Goal: Transaction & Acquisition: Subscribe to service/newsletter

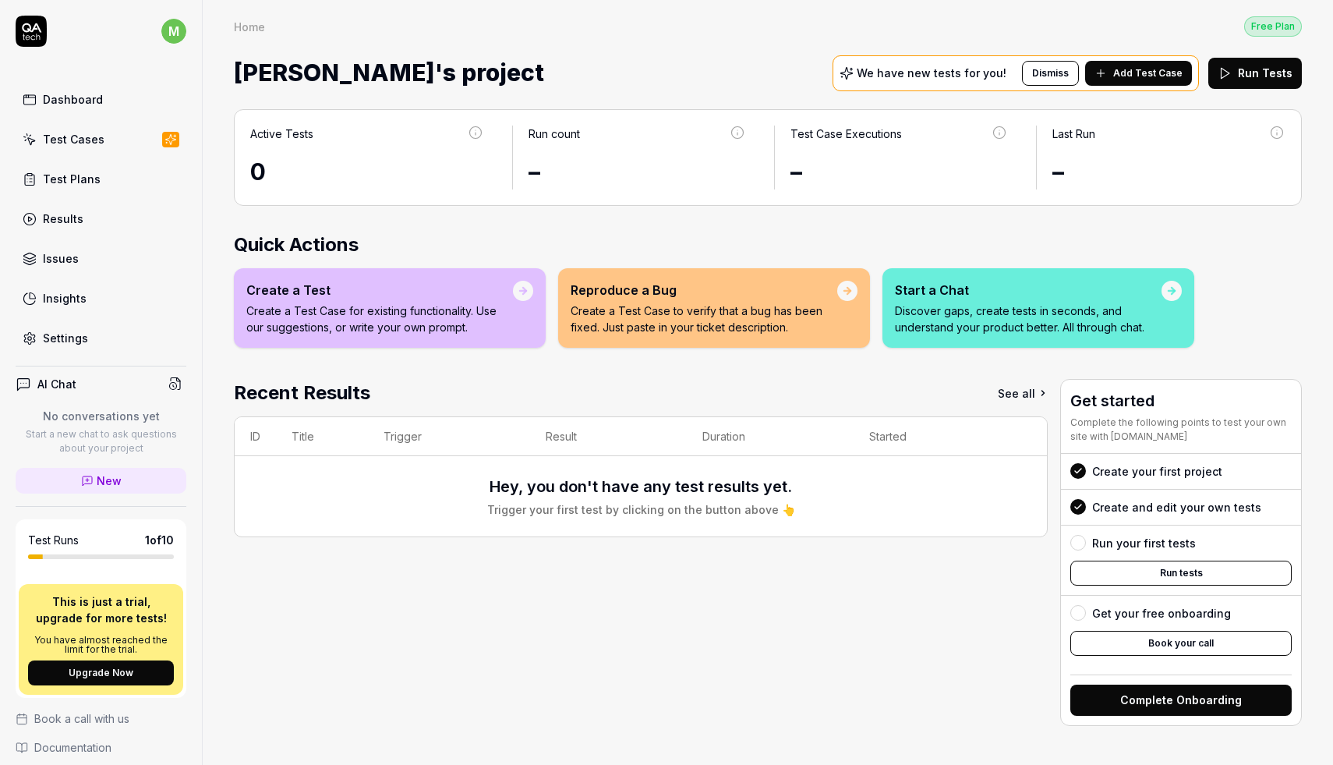
click at [76, 143] on div "Test Cases" at bounding box center [74, 139] width 62 height 16
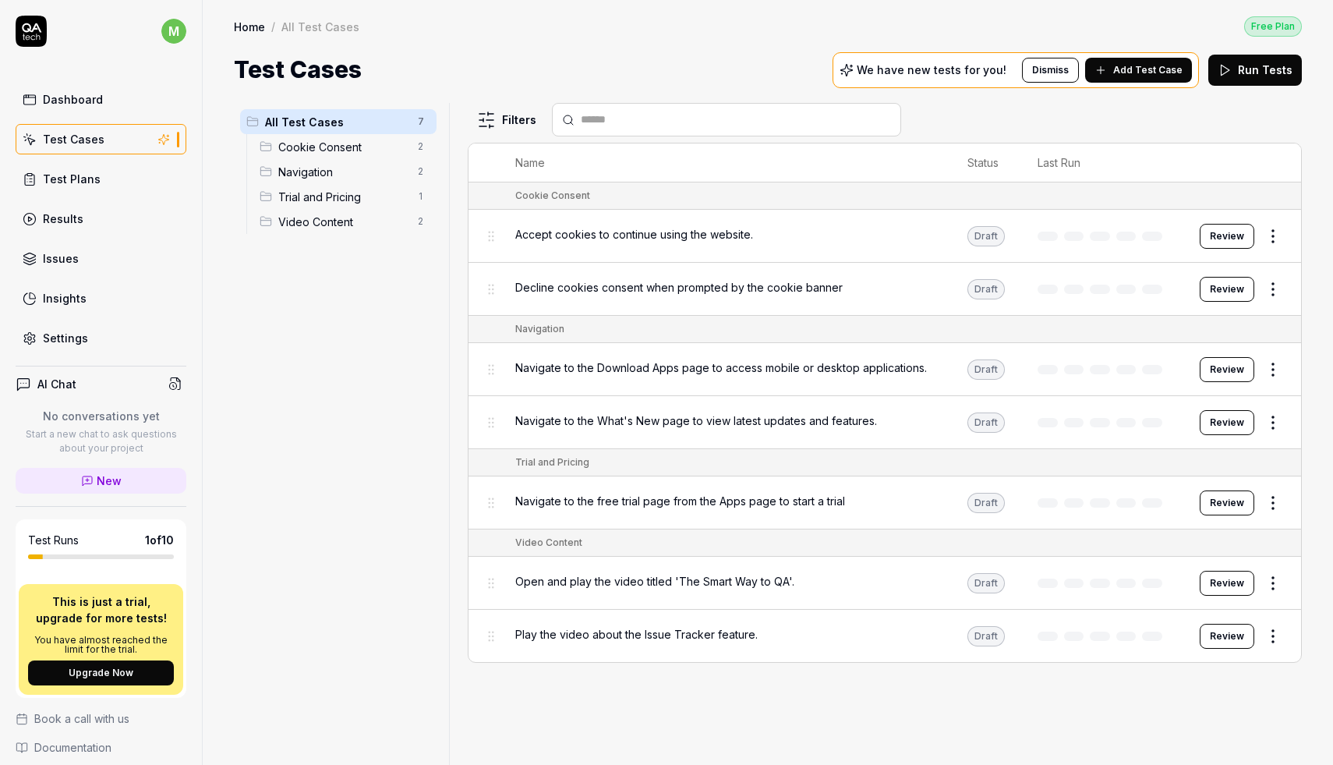
click at [1278, 224] on html "m Dashboard Test Cases Test Plans Results Issues Insights Settings AI Chat No c…" at bounding box center [666, 382] width 1333 height 765
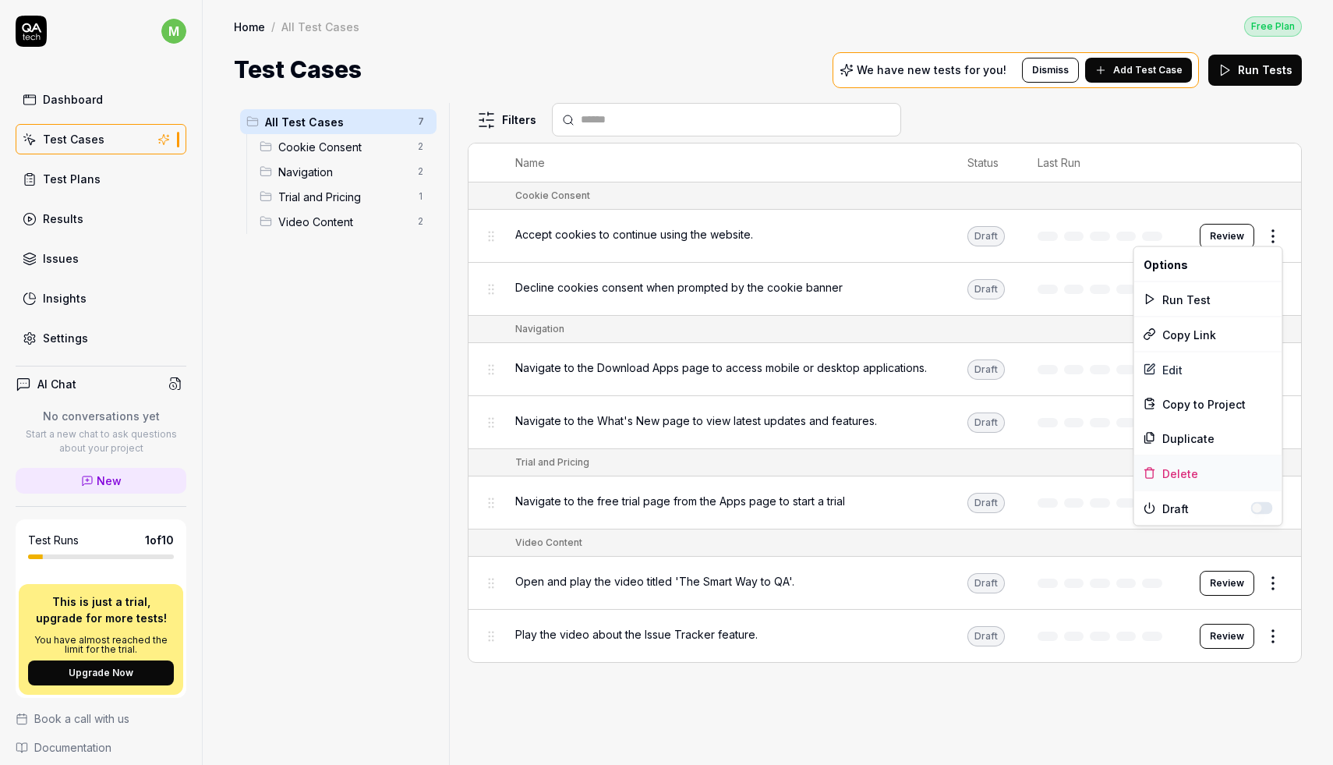
click at [1223, 466] on div "Delete" at bounding box center [1209, 473] width 148 height 34
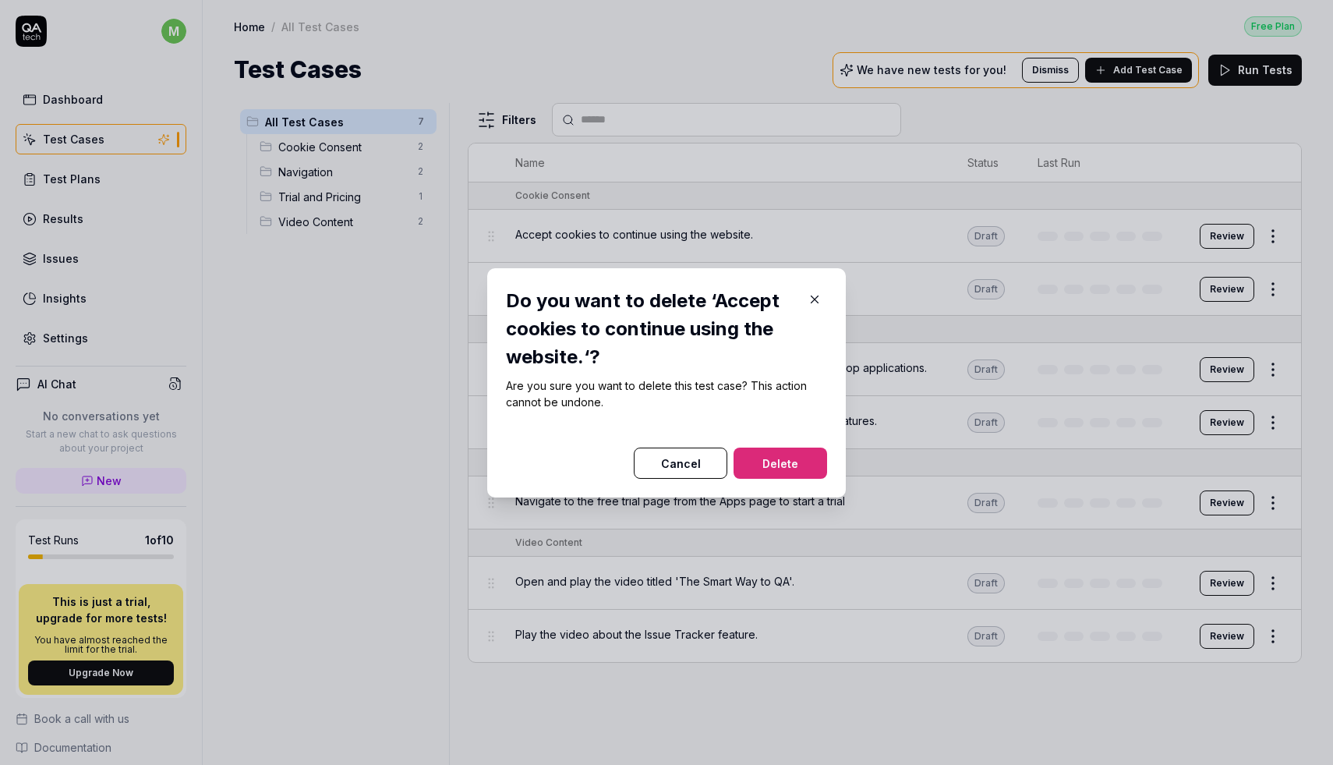
click at [817, 294] on icon "button" at bounding box center [815, 299] width 14 height 14
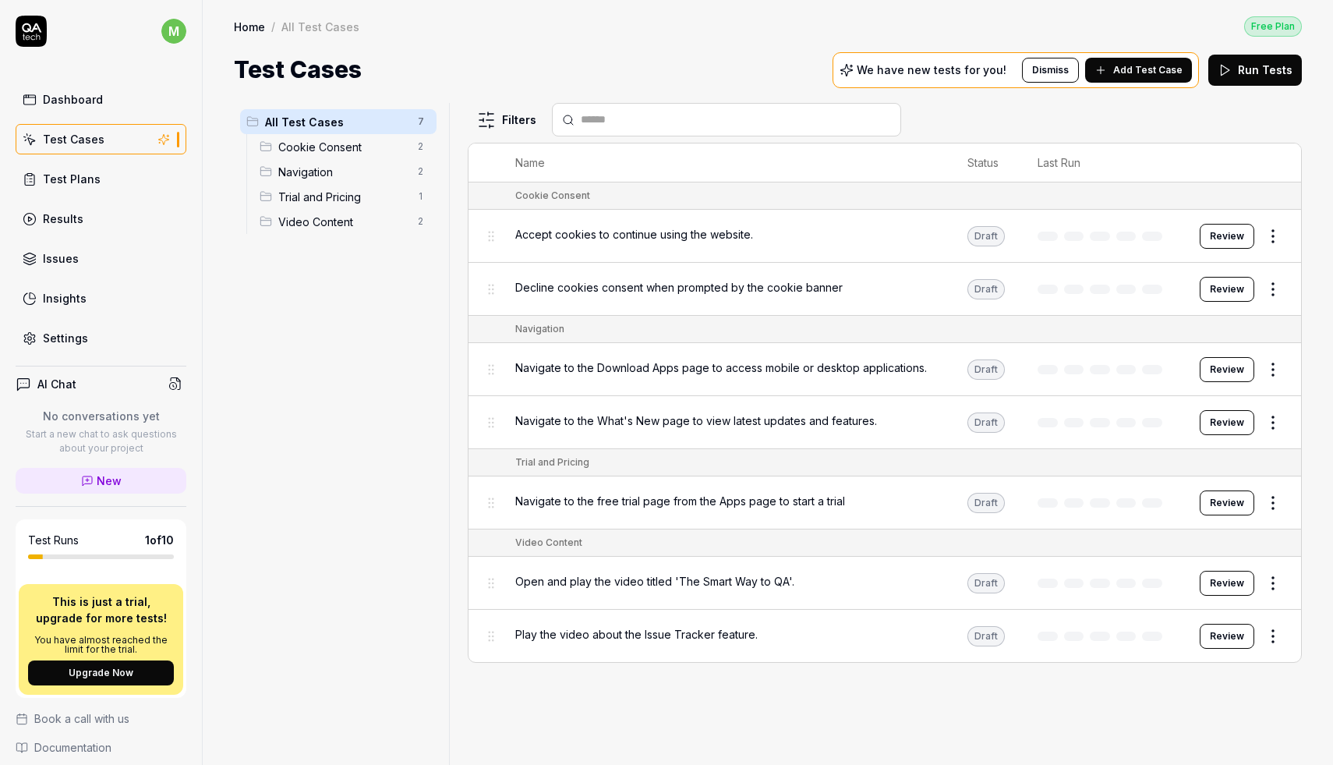
click at [97, 201] on div "Dashboard Test Cases Test Plans Results Issues Insights Settings" at bounding box center [101, 218] width 171 height 269
click at [96, 172] on link "Test Plans" at bounding box center [101, 179] width 171 height 30
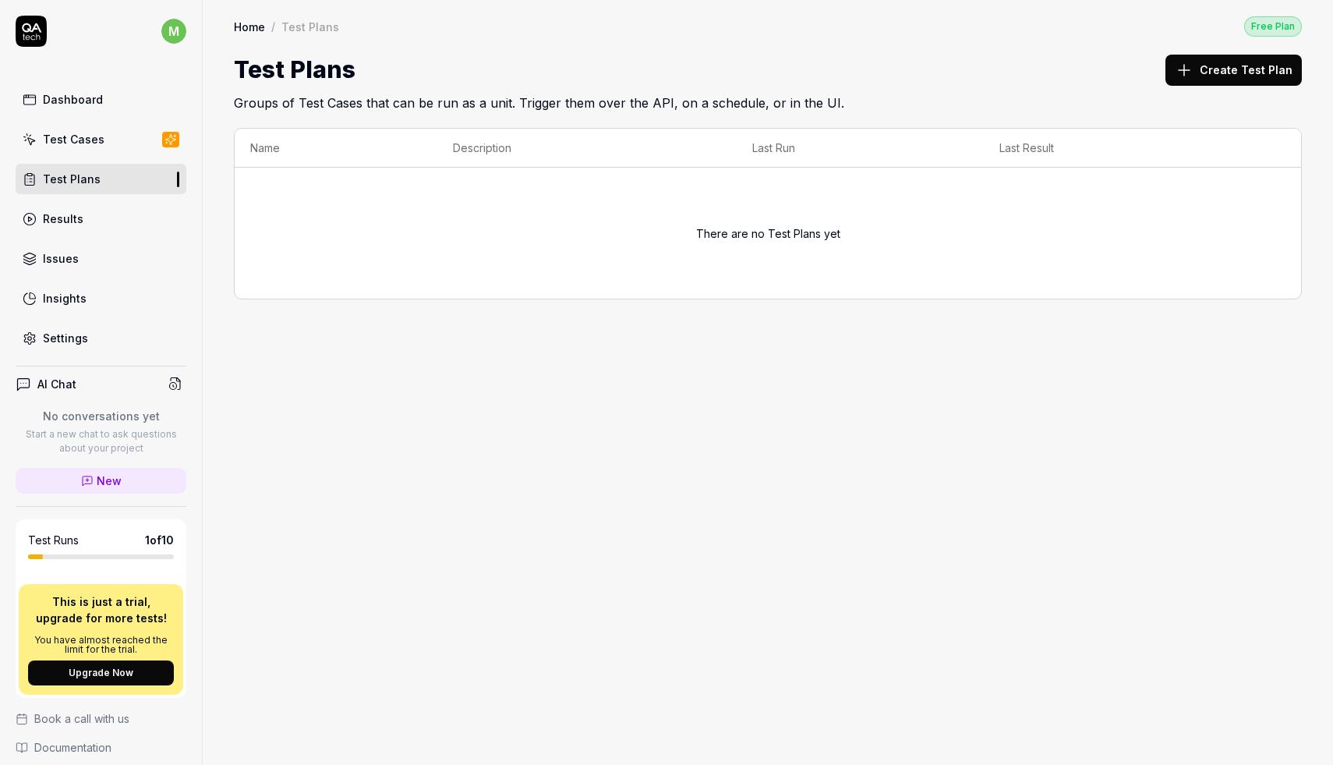
click at [113, 204] on link "Results" at bounding box center [101, 219] width 171 height 30
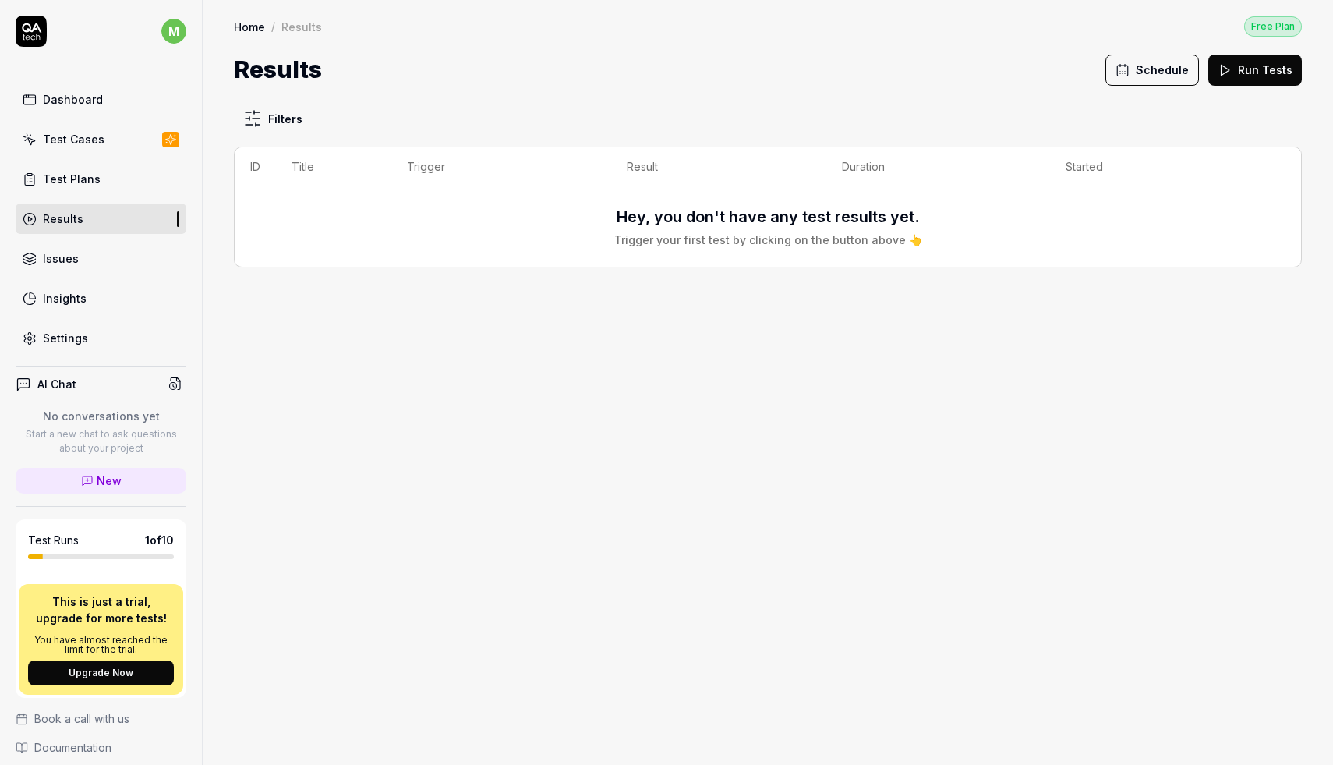
click at [95, 113] on link "Dashboard" at bounding box center [101, 99] width 171 height 30
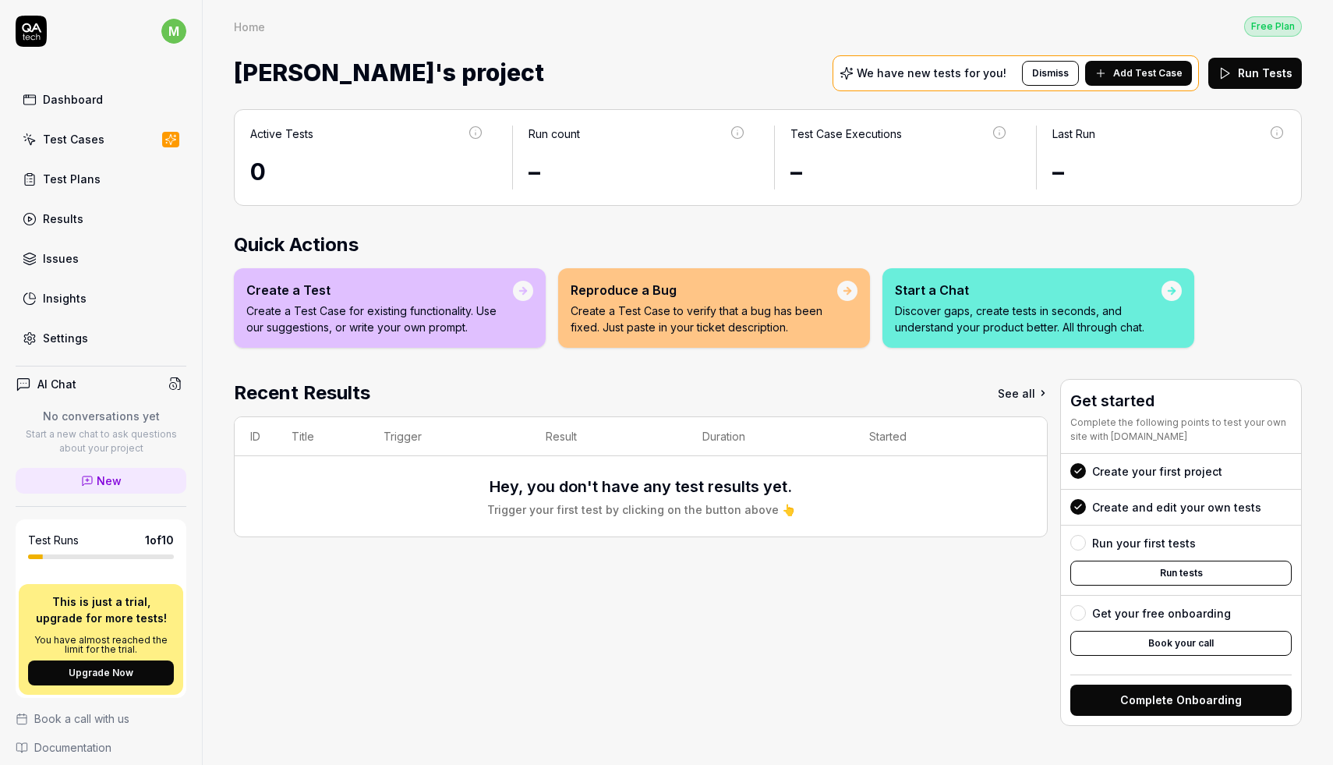
click at [336, 69] on span "[PERSON_NAME]'s project" at bounding box center [389, 72] width 310 height 41
click at [108, 342] on link "Settings" at bounding box center [101, 338] width 171 height 30
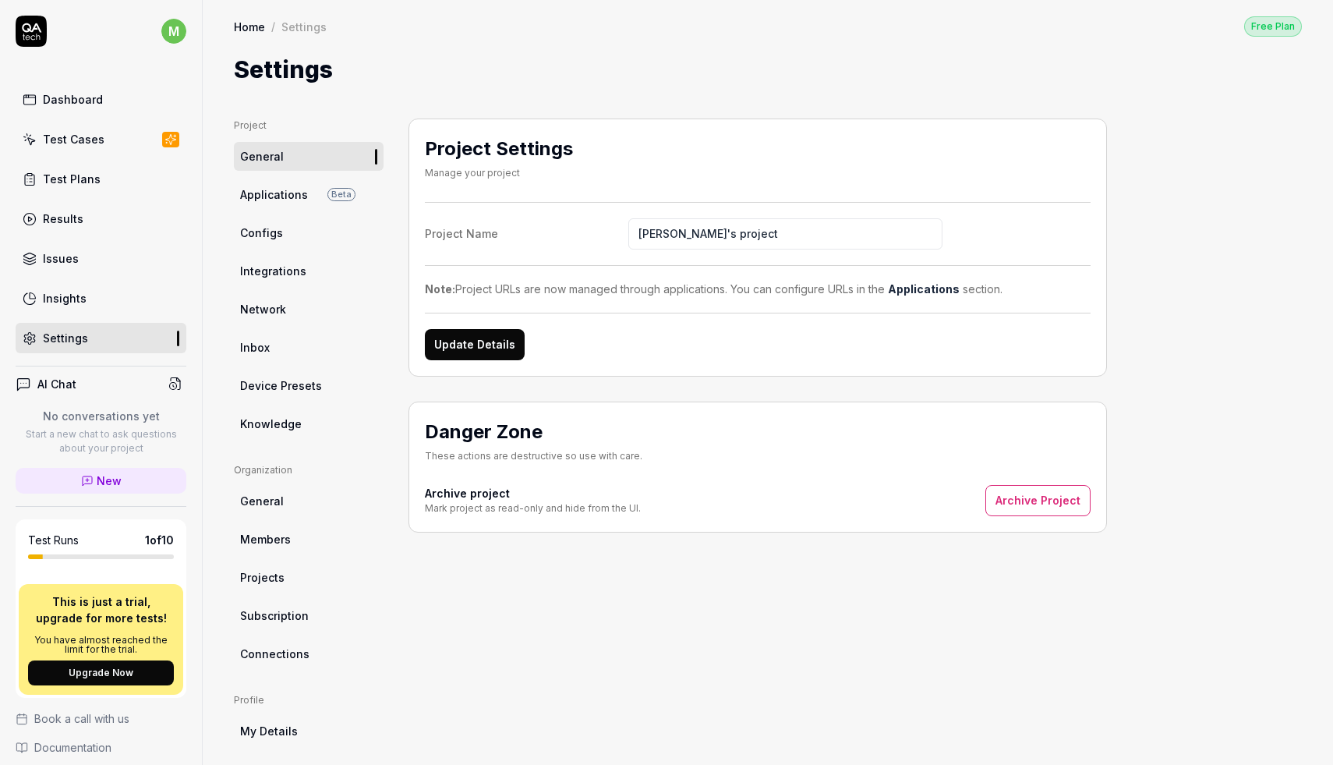
click at [334, 199] on span "Beta" at bounding box center [341, 194] width 28 height 13
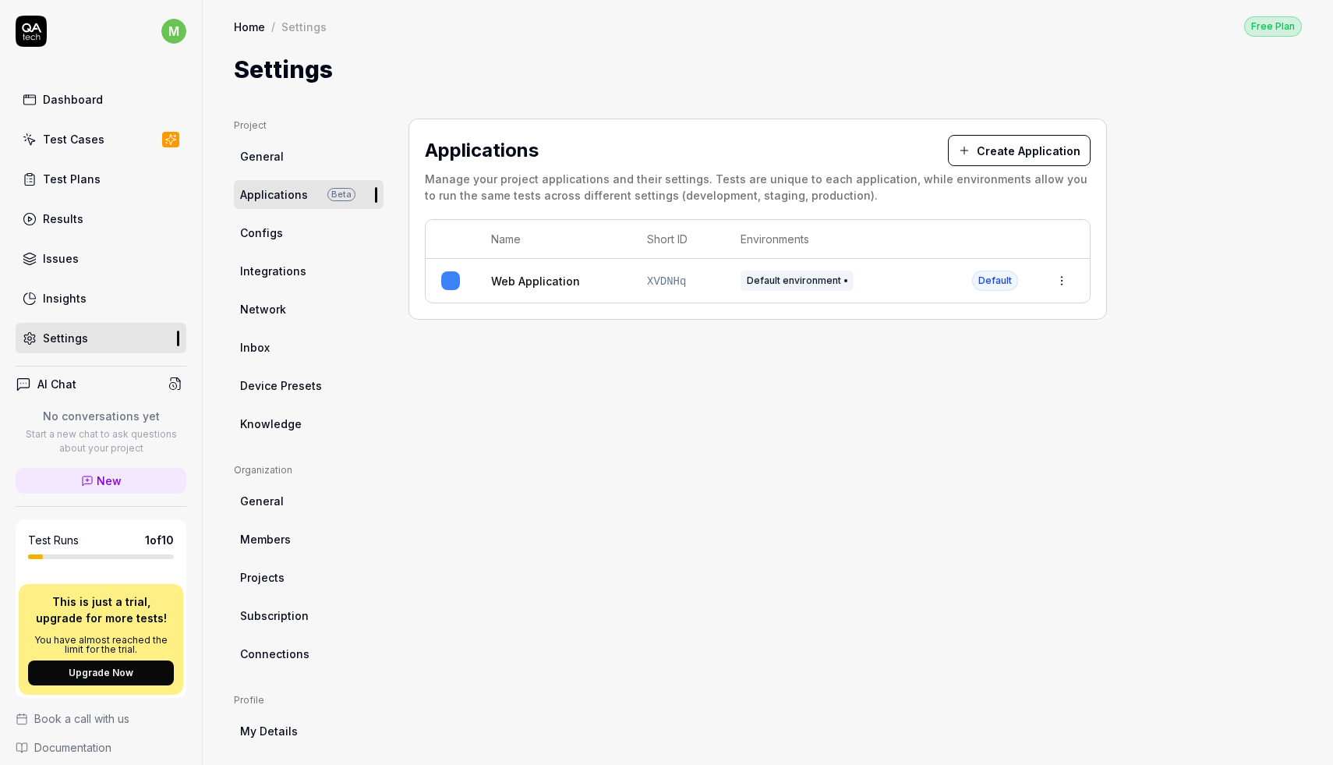
click at [331, 155] on link "General" at bounding box center [309, 156] width 150 height 29
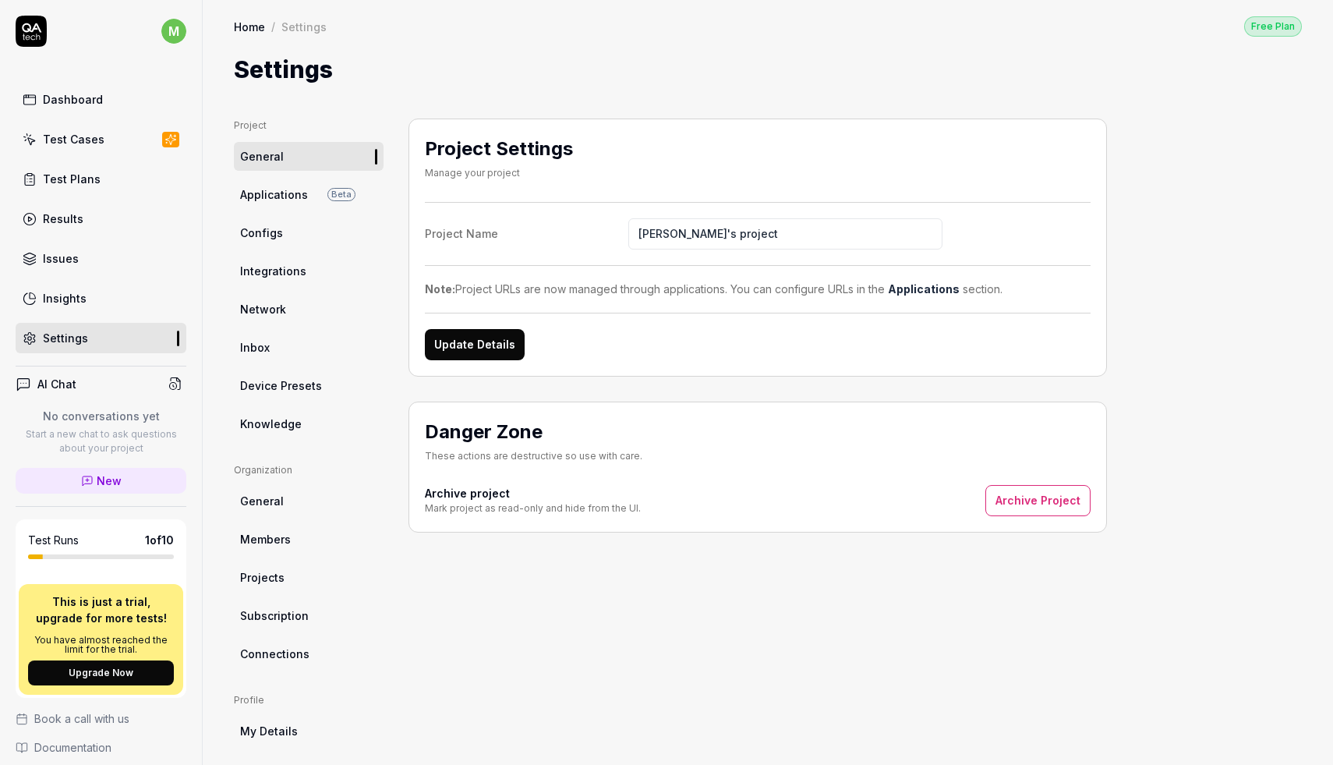
click at [22, 40] on icon at bounding box center [31, 31] width 31 height 31
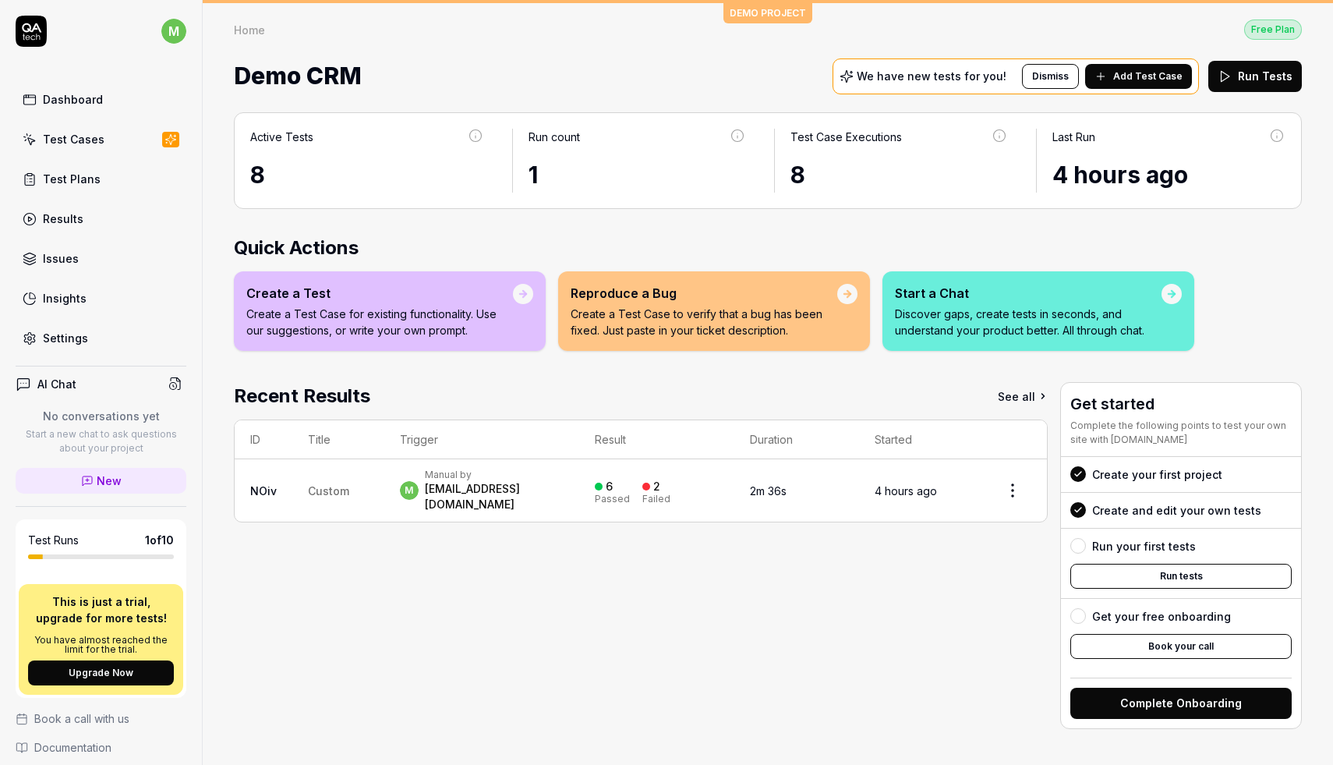
scroll to position [126, 0]
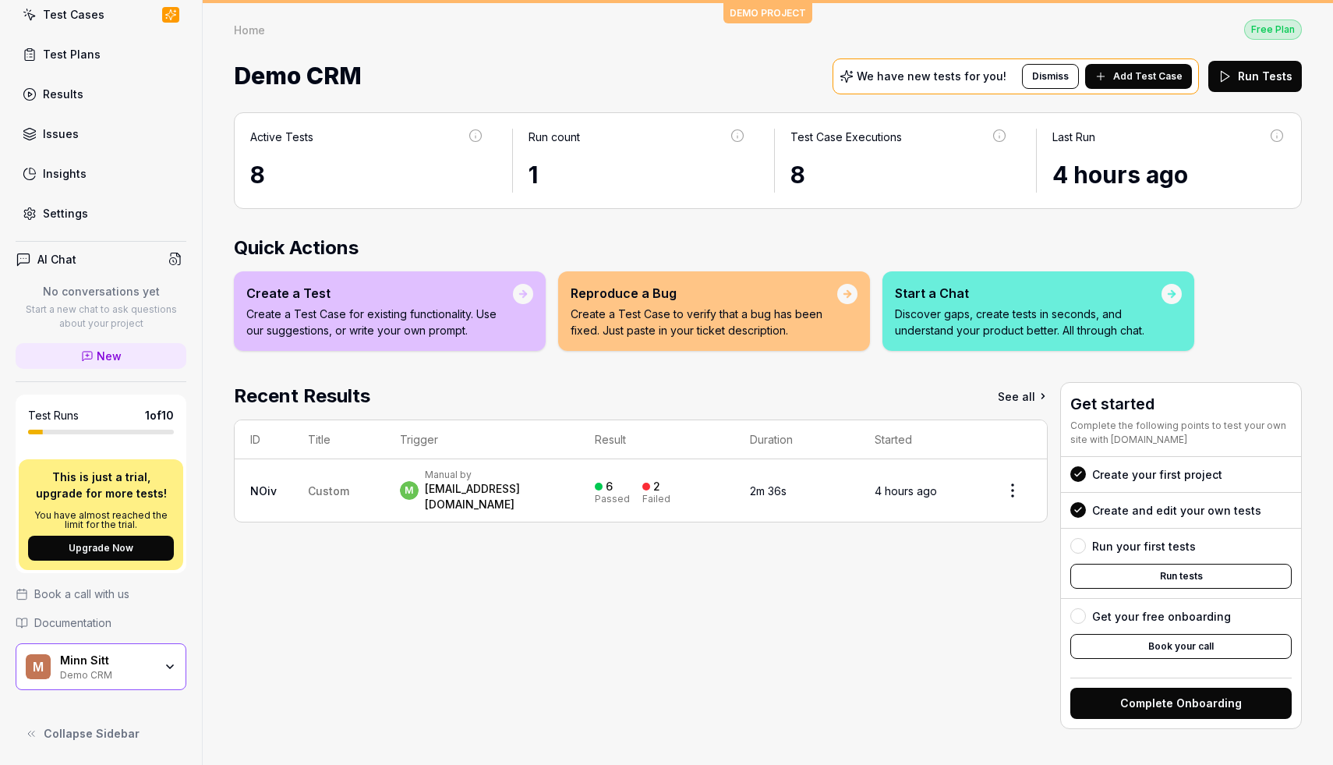
click at [171, 670] on icon "button" at bounding box center [170, 666] width 12 height 12
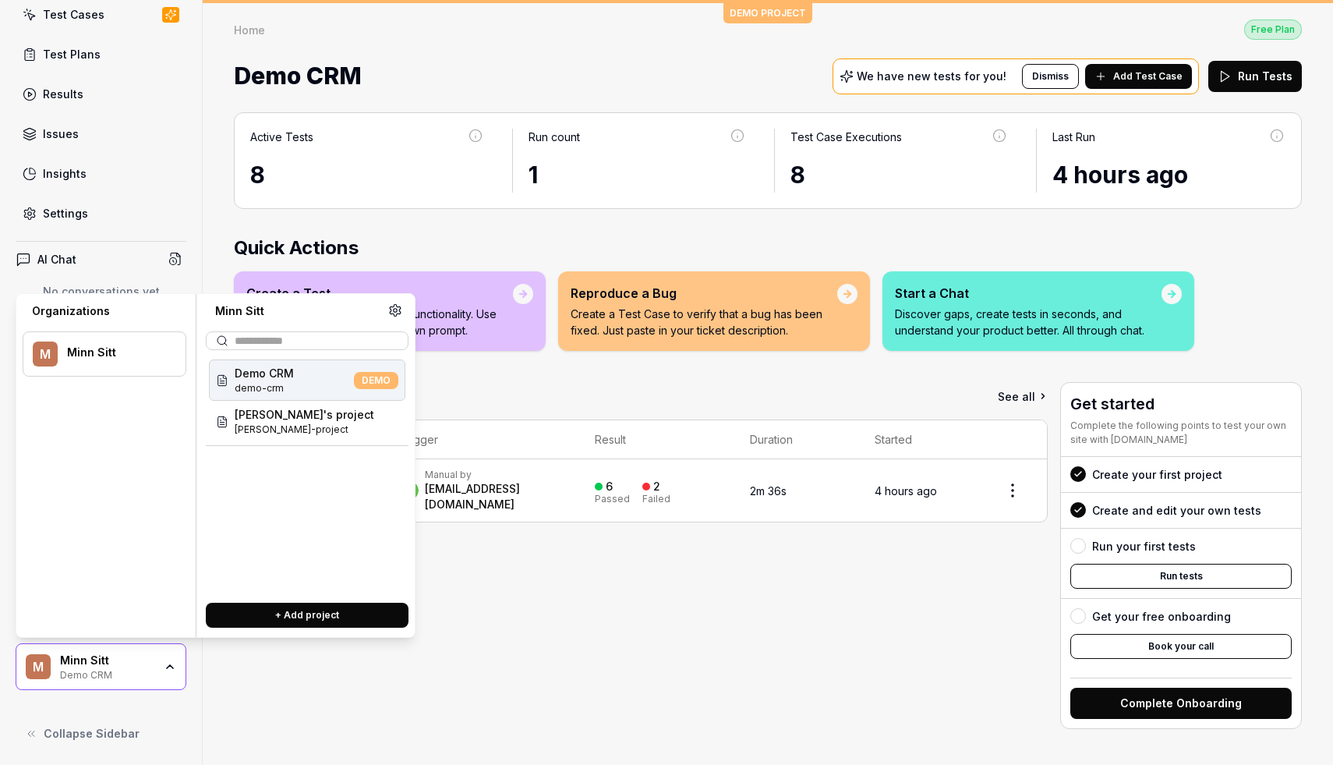
click at [250, 682] on div "Recent Results See all ID Title Trigger Result Duration Started NOiv Custom m M…" at bounding box center [641, 555] width 814 height 347
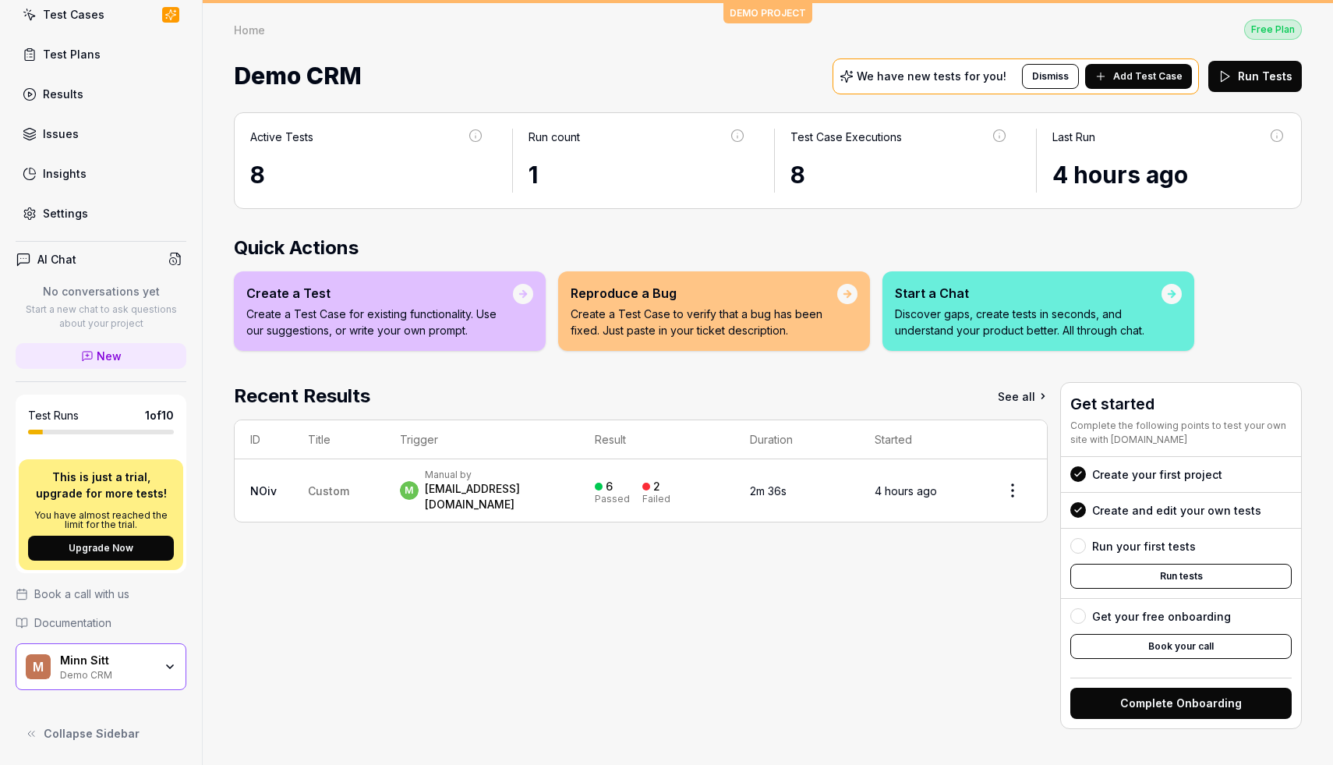
click at [78, 55] on div "Test Plans" at bounding box center [72, 54] width 58 height 16
click at [116, 662] on div "Minn Sitt" at bounding box center [107, 660] width 94 height 14
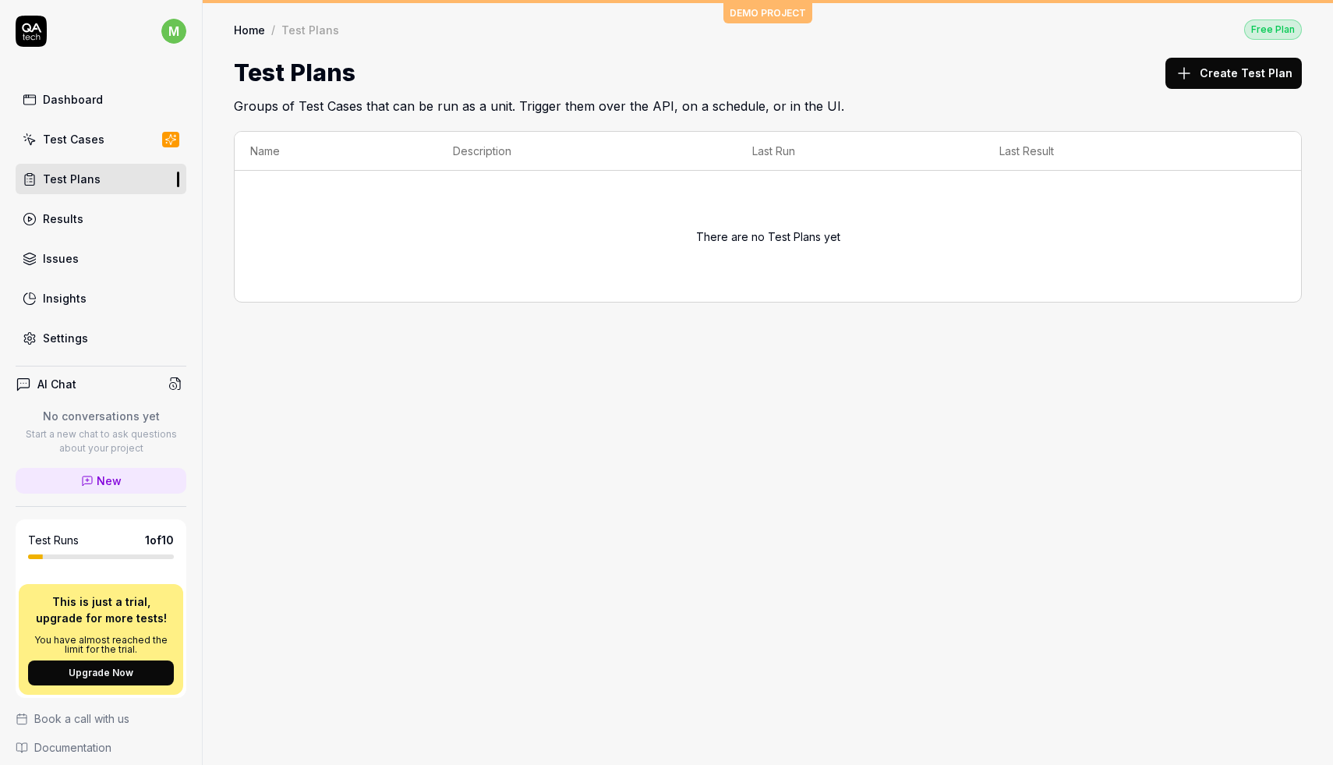
click at [115, 131] on link "Test Cases" at bounding box center [101, 139] width 171 height 30
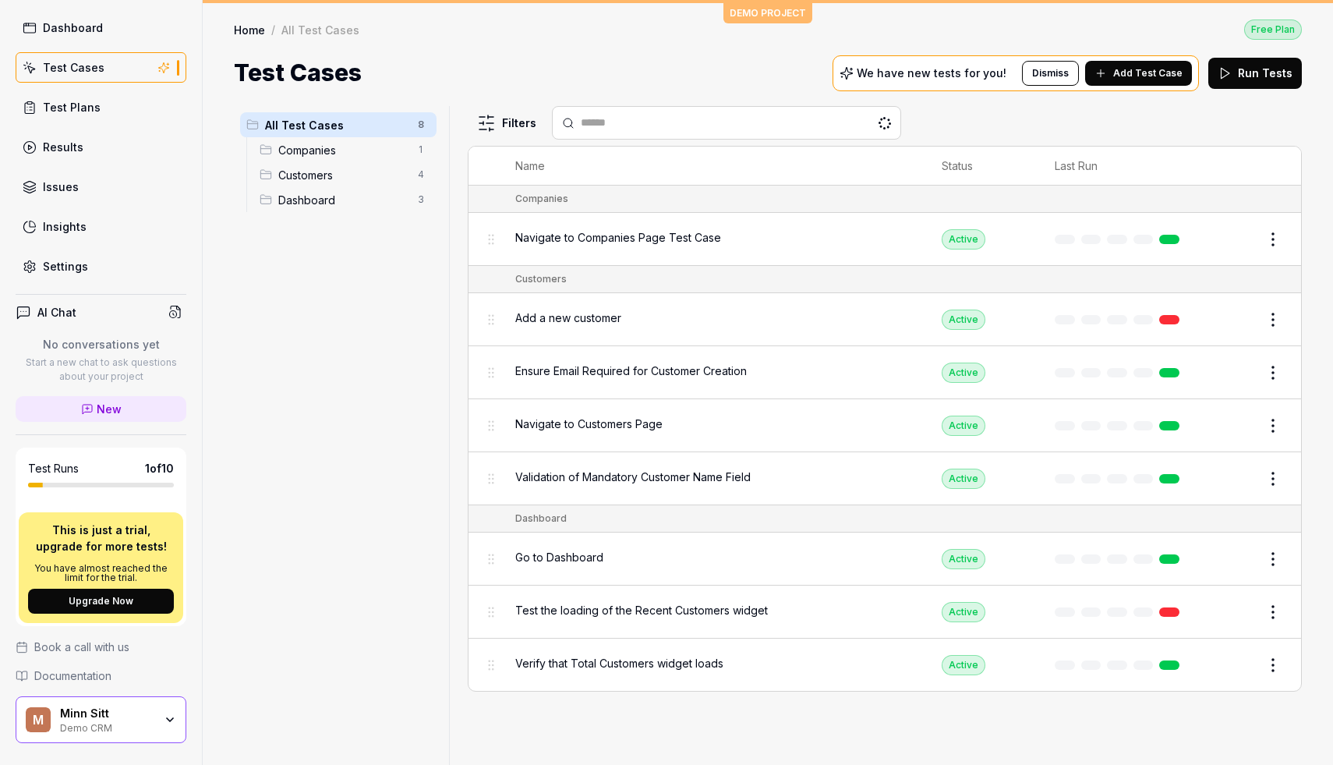
scroll to position [126, 0]
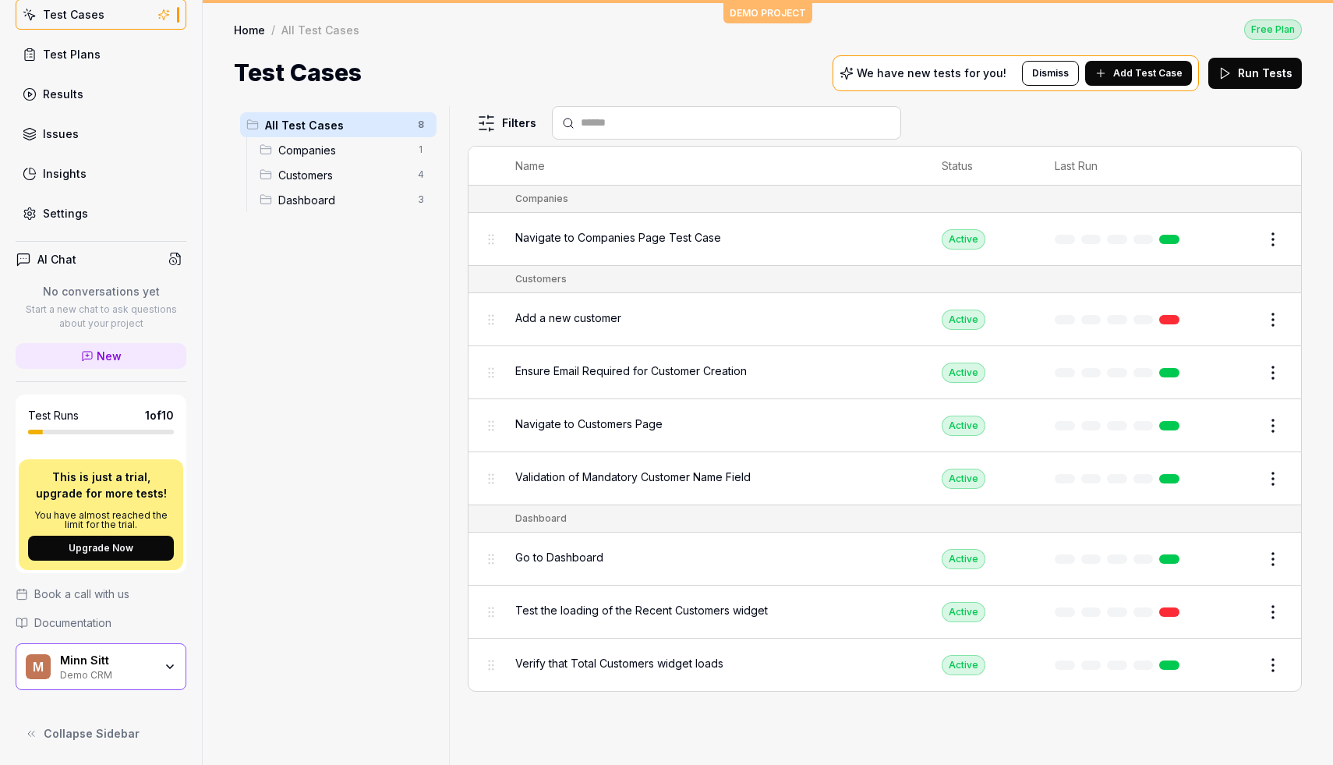
click at [136, 674] on div "Demo CRM" at bounding box center [107, 673] width 94 height 12
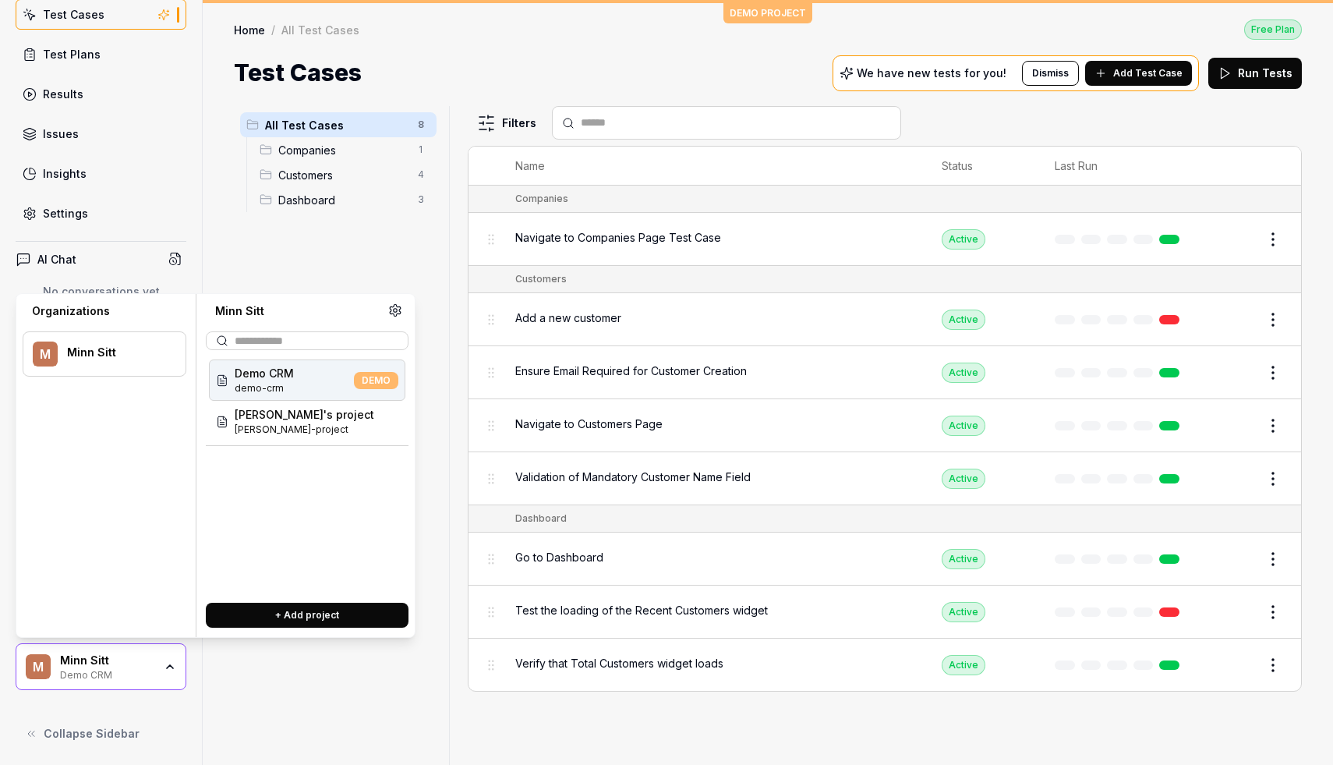
click at [319, 385] on div "Demo CRM demo-crm DEMO" at bounding box center [307, 379] width 196 height 41
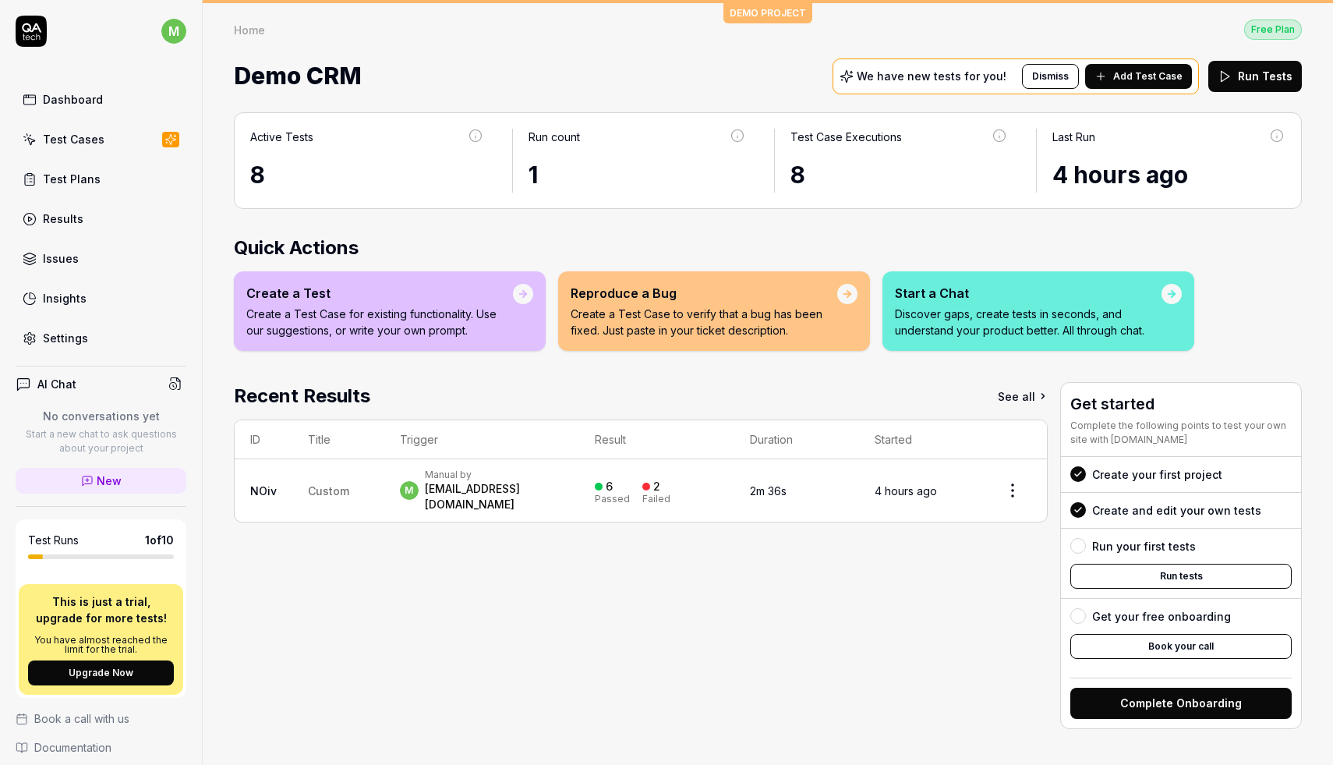
click at [90, 142] on div "Test Cases" at bounding box center [74, 139] width 62 height 16
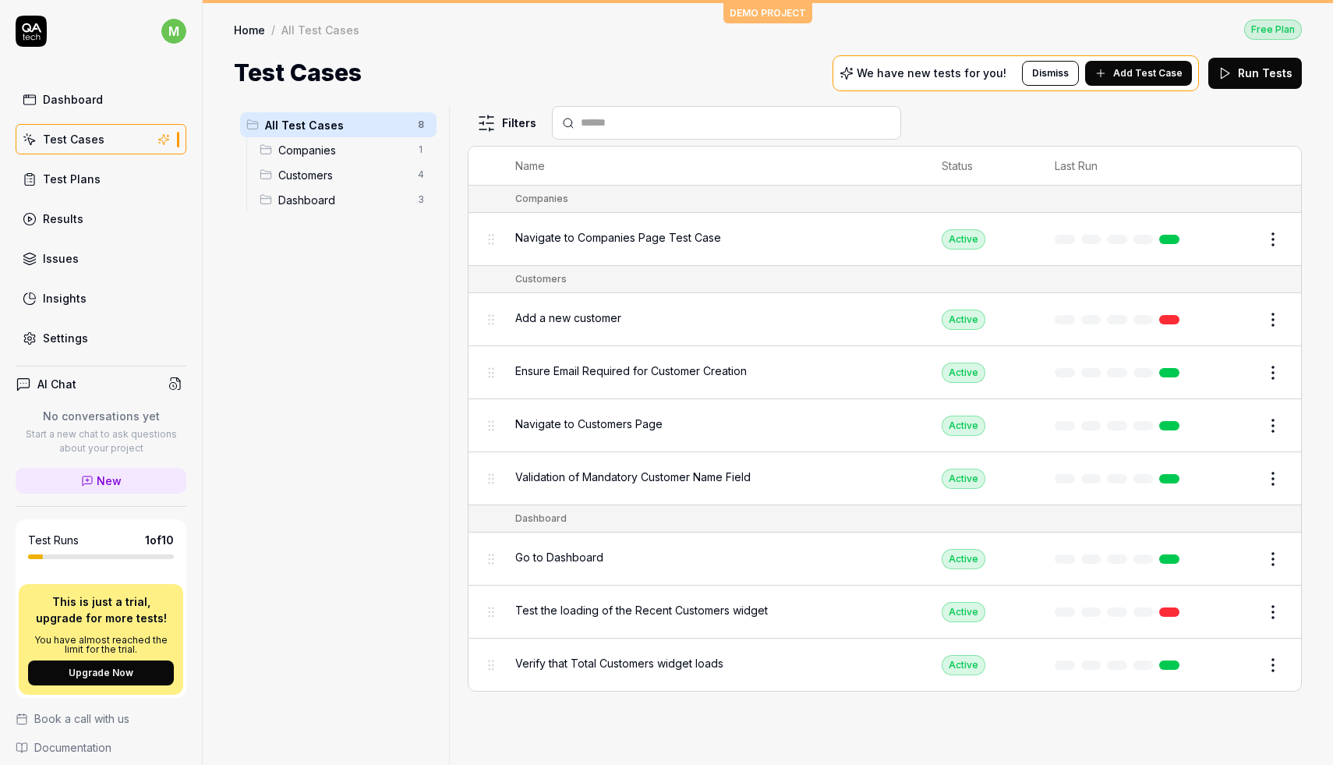
click at [364, 134] on div "All Test Cases 8" at bounding box center [338, 124] width 196 height 25
click at [365, 142] on span "Companies" at bounding box center [343, 150] width 130 height 16
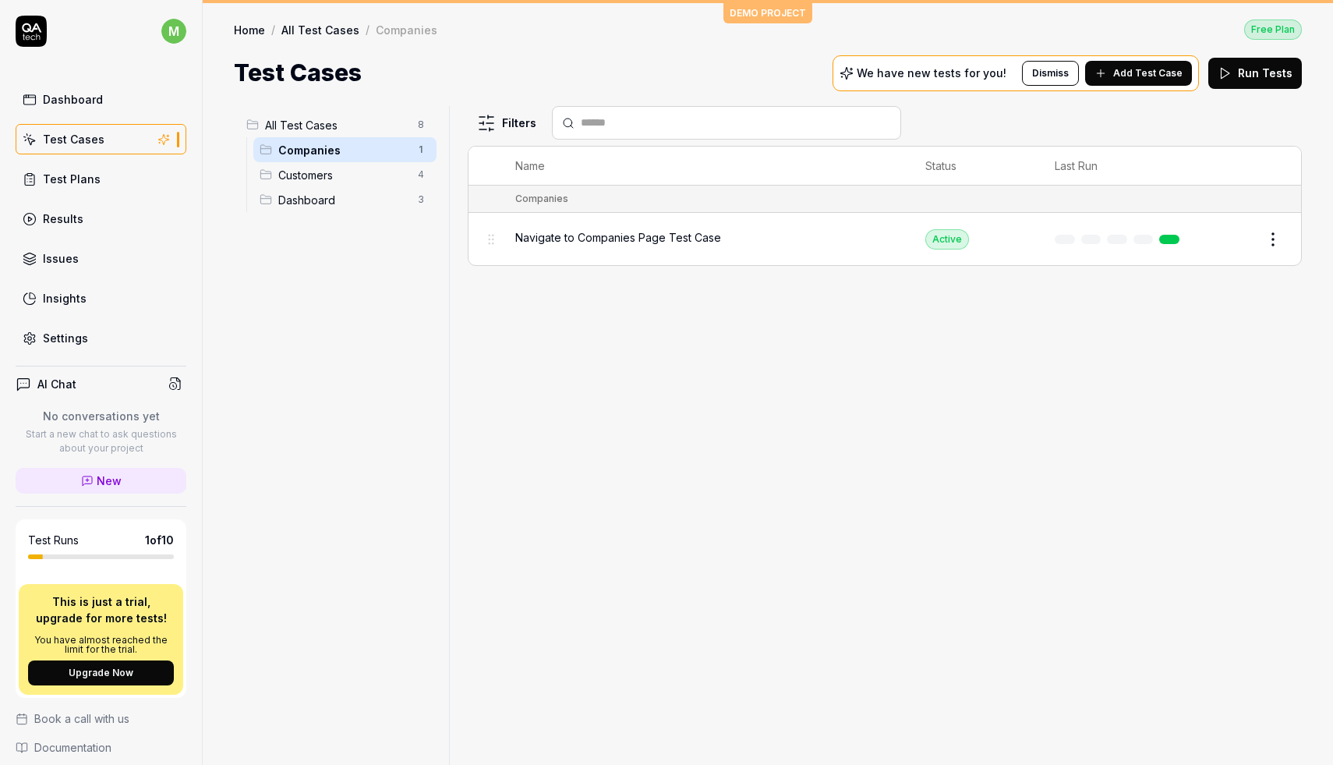
click at [367, 167] on span "Customers" at bounding box center [343, 175] width 130 height 16
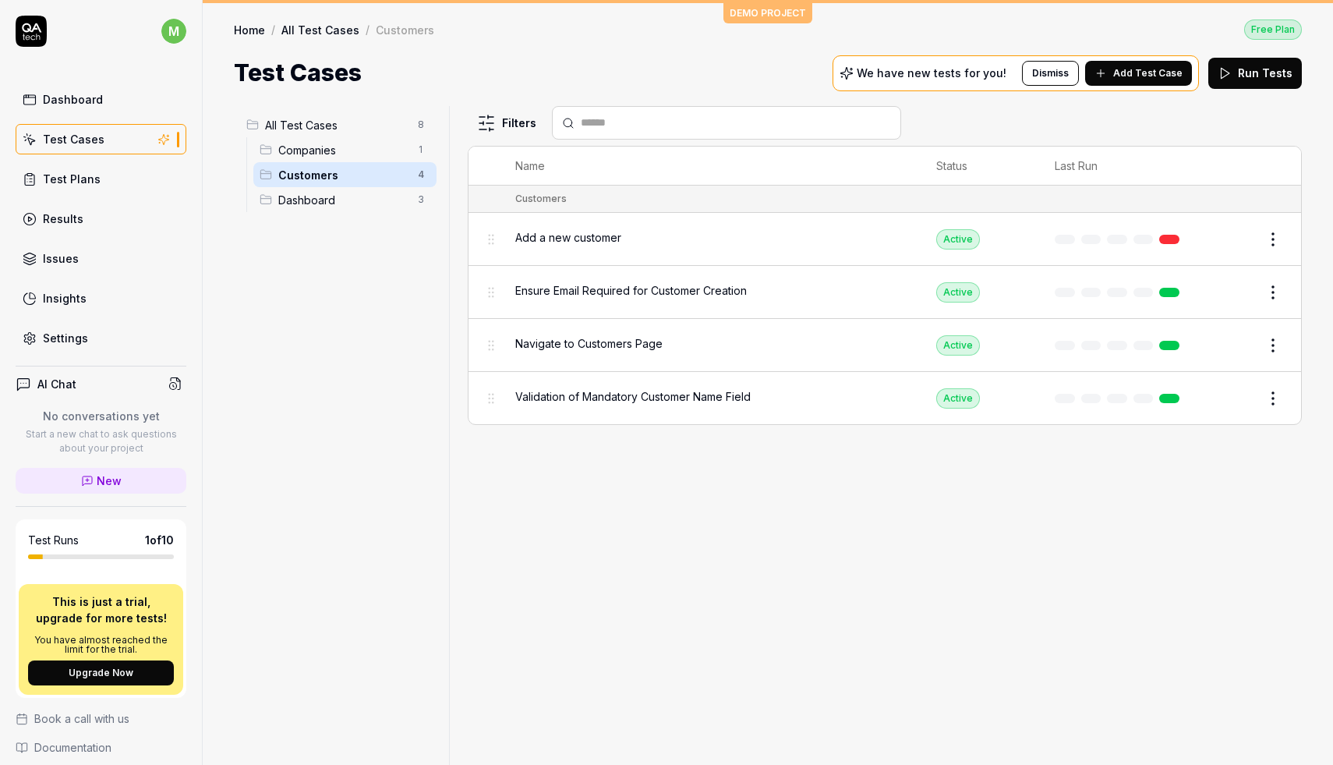
click at [367, 192] on span "Dashboard" at bounding box center [343, 200] width 130 height 16
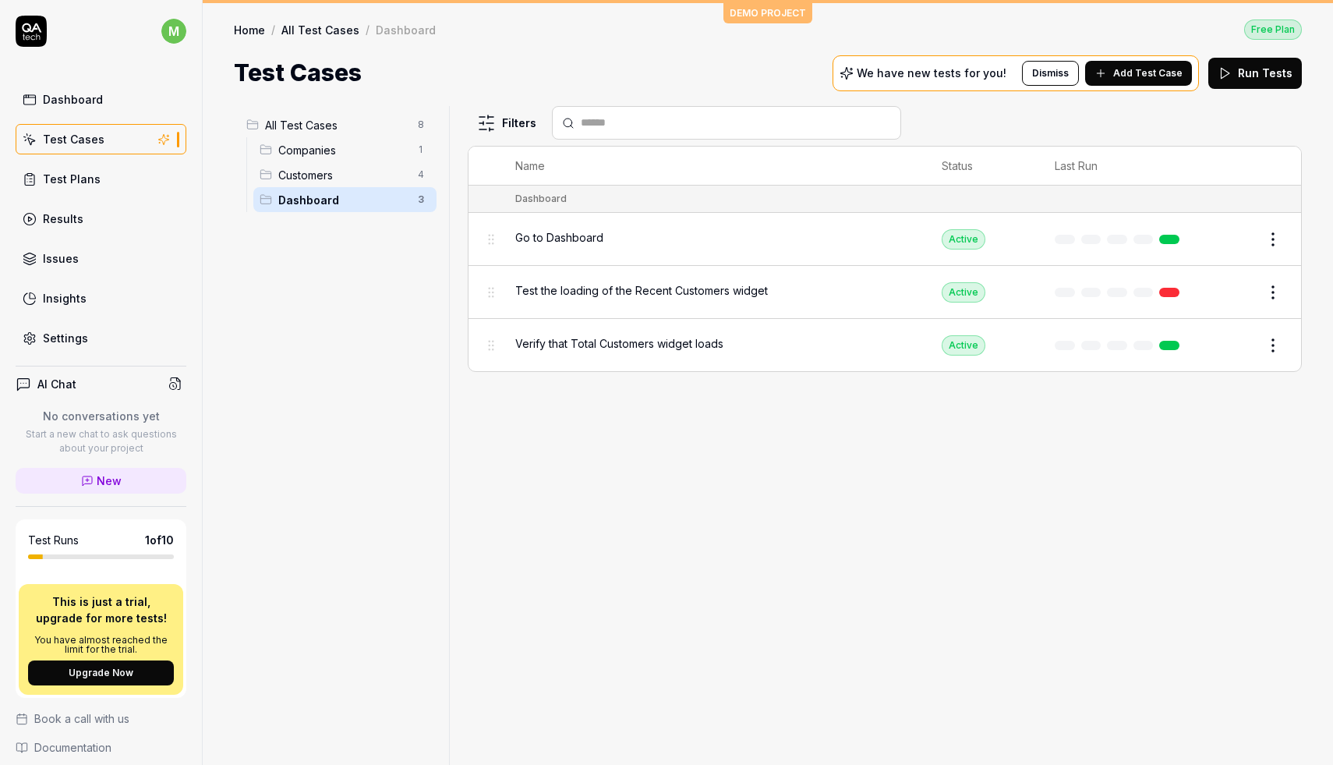
click at [359, 136] on div "All Test Cases 8" at bounding box center [338, 124] width 196 height 25
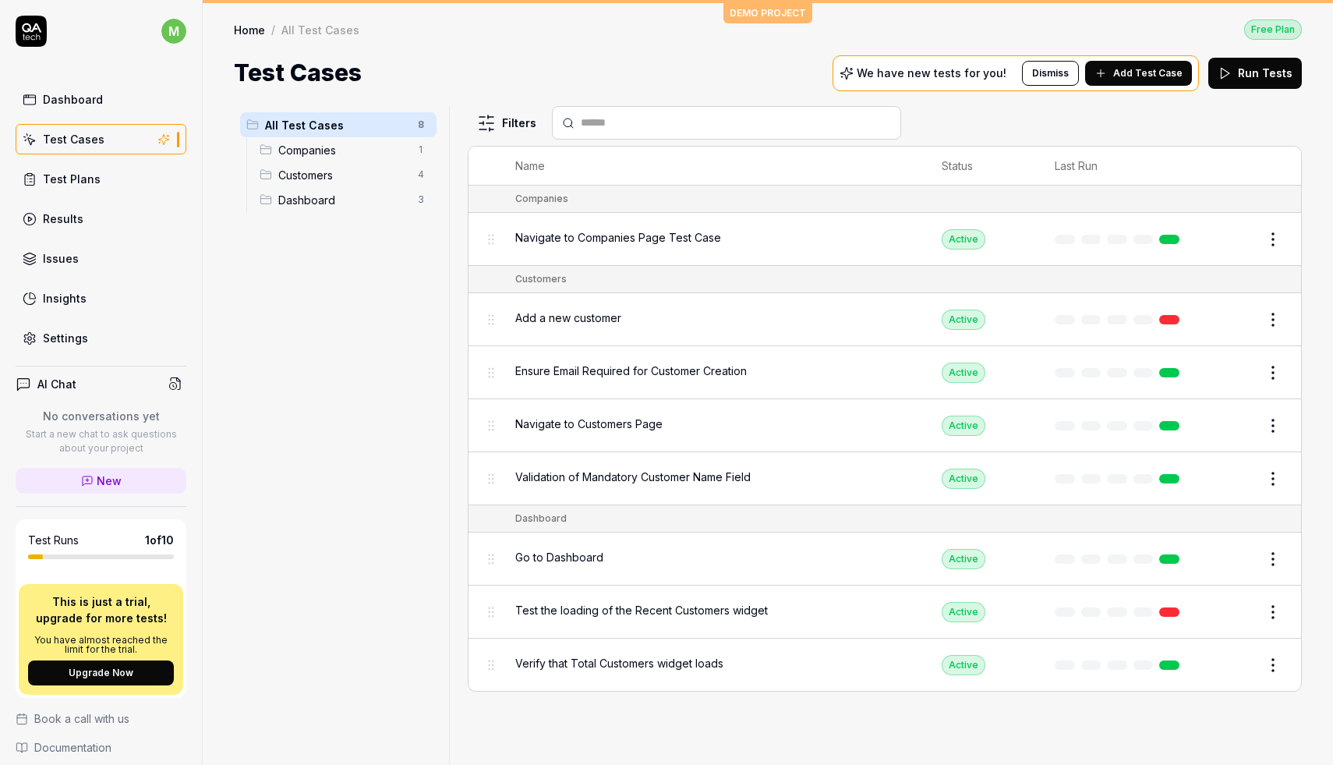
click at [361, 148] on span "Companies" at bounding box center [343, 150] width 130 height 16
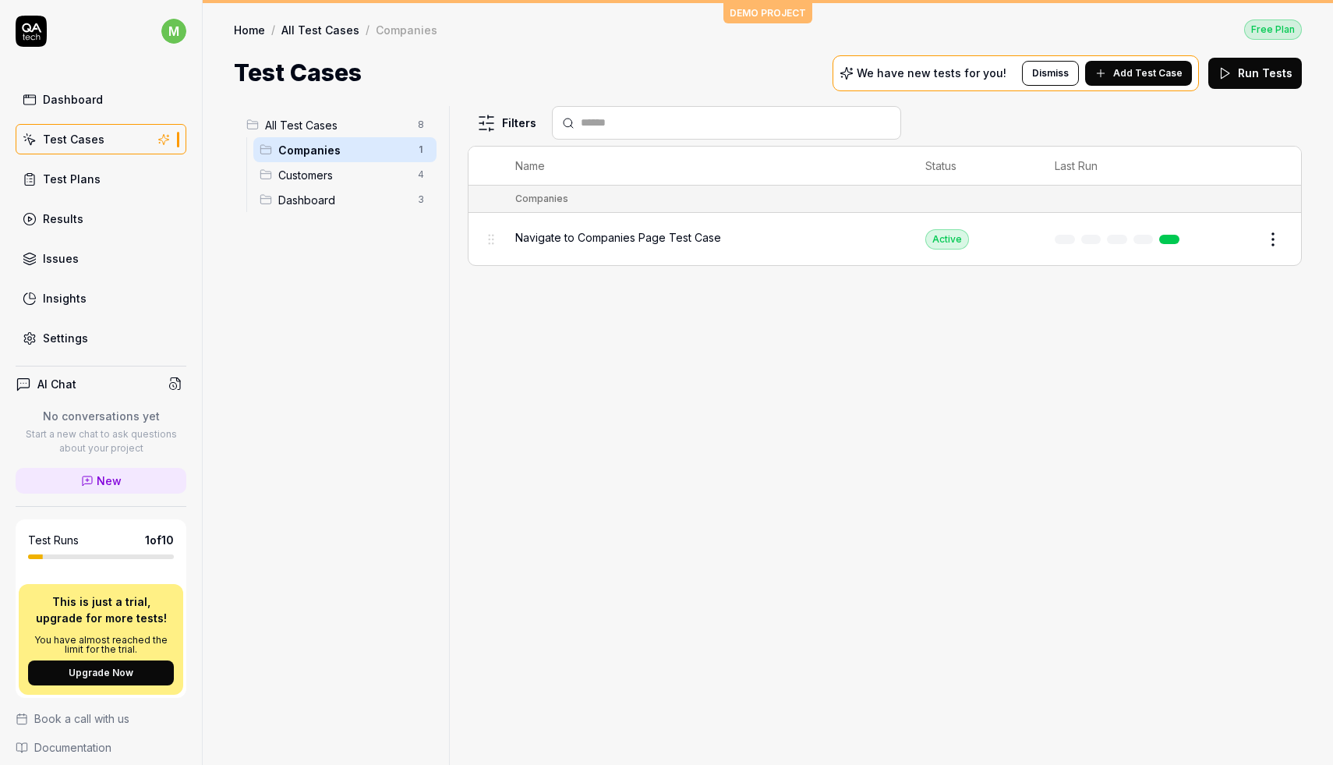
click at [363, 170] on span "Customers" at bounding box center [343, 175] width 130 height 16
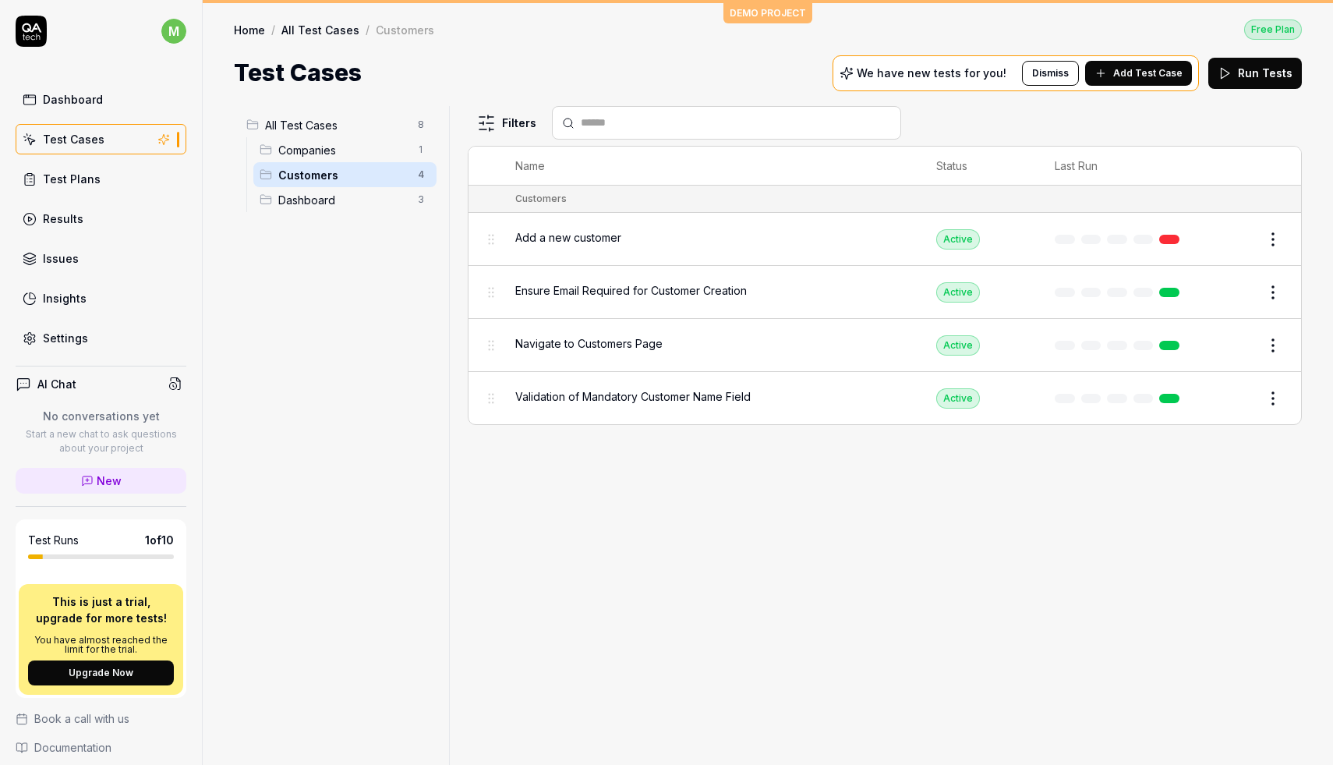
click at [352, 128] on span "All Test Cases" at bounding box center [336, 125] width 143 height 16
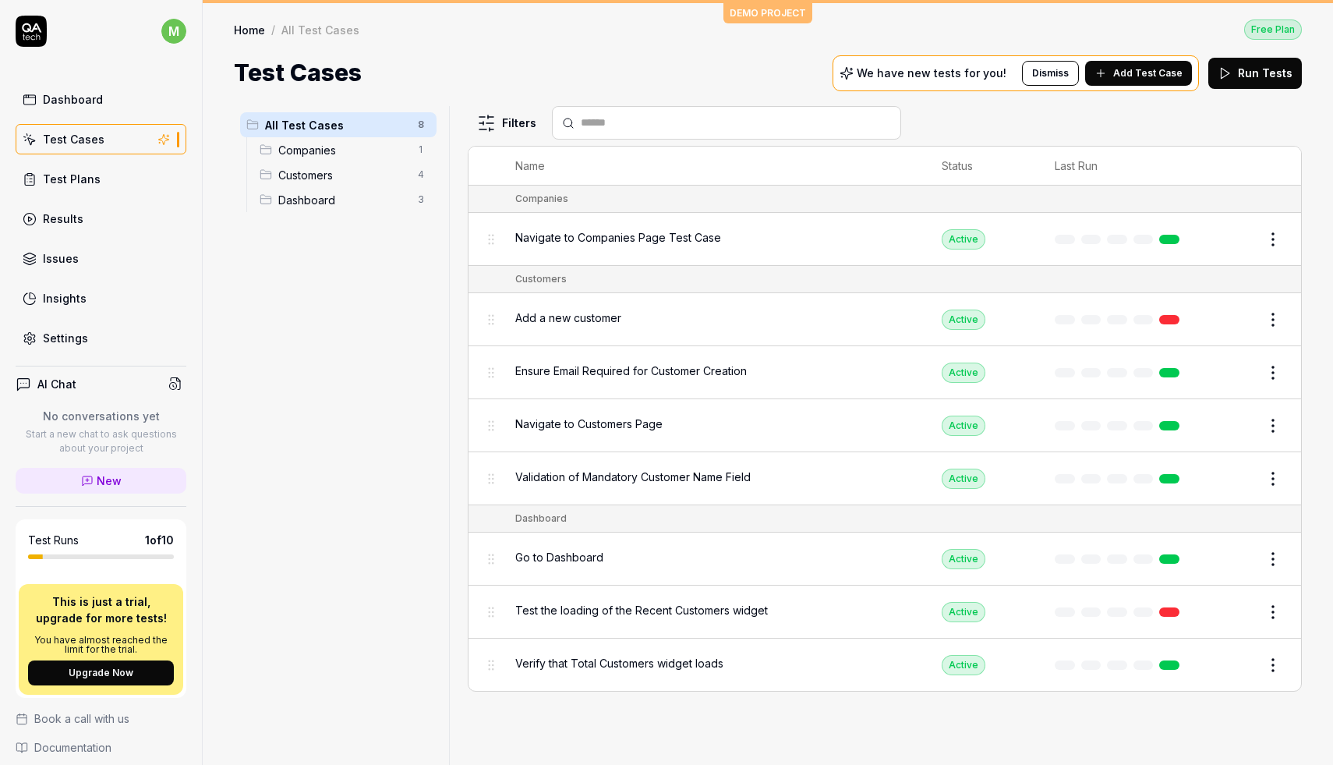
click at [552, 232] on span "Navigate to Companies Page Test Case" at bounding box center [618, 237] width 206 height 16
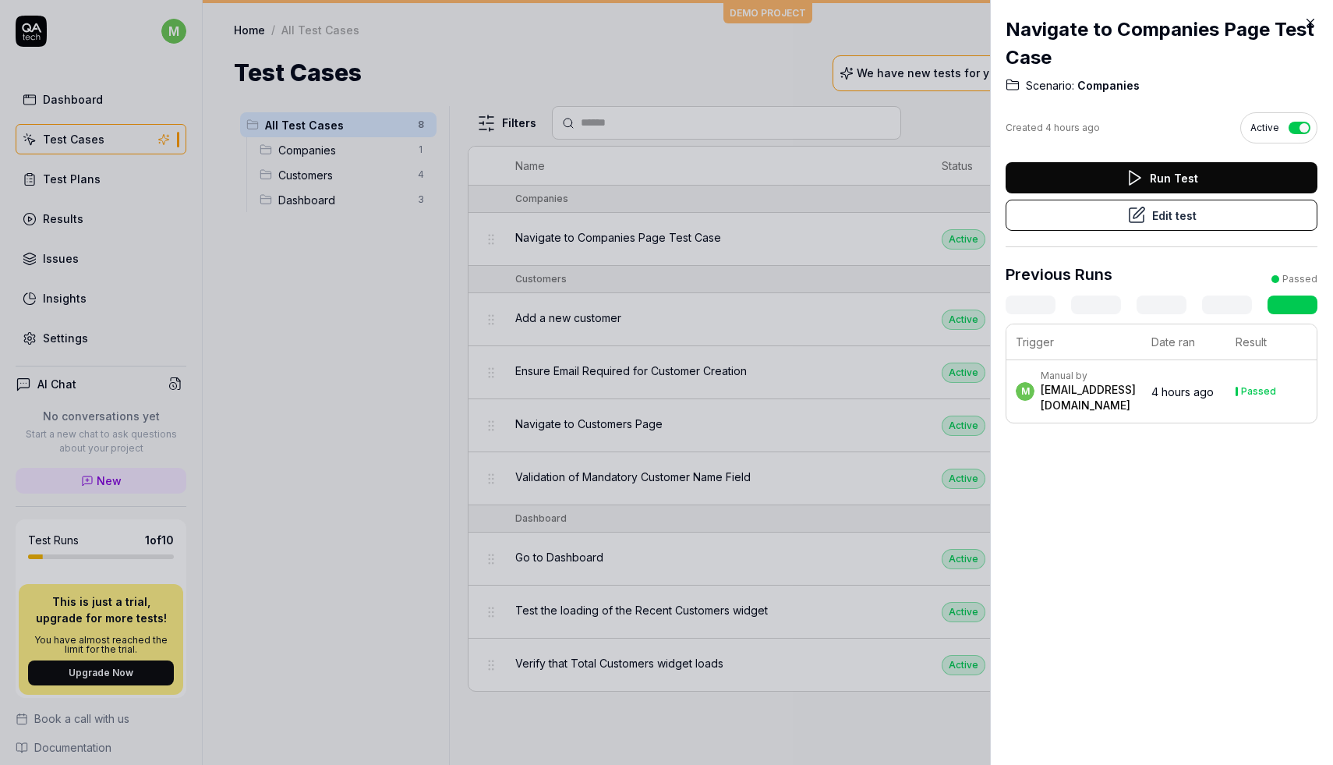
click at [1215, 212] on button "Edit test" at bounding box center [1162, 215] width 312 height 31
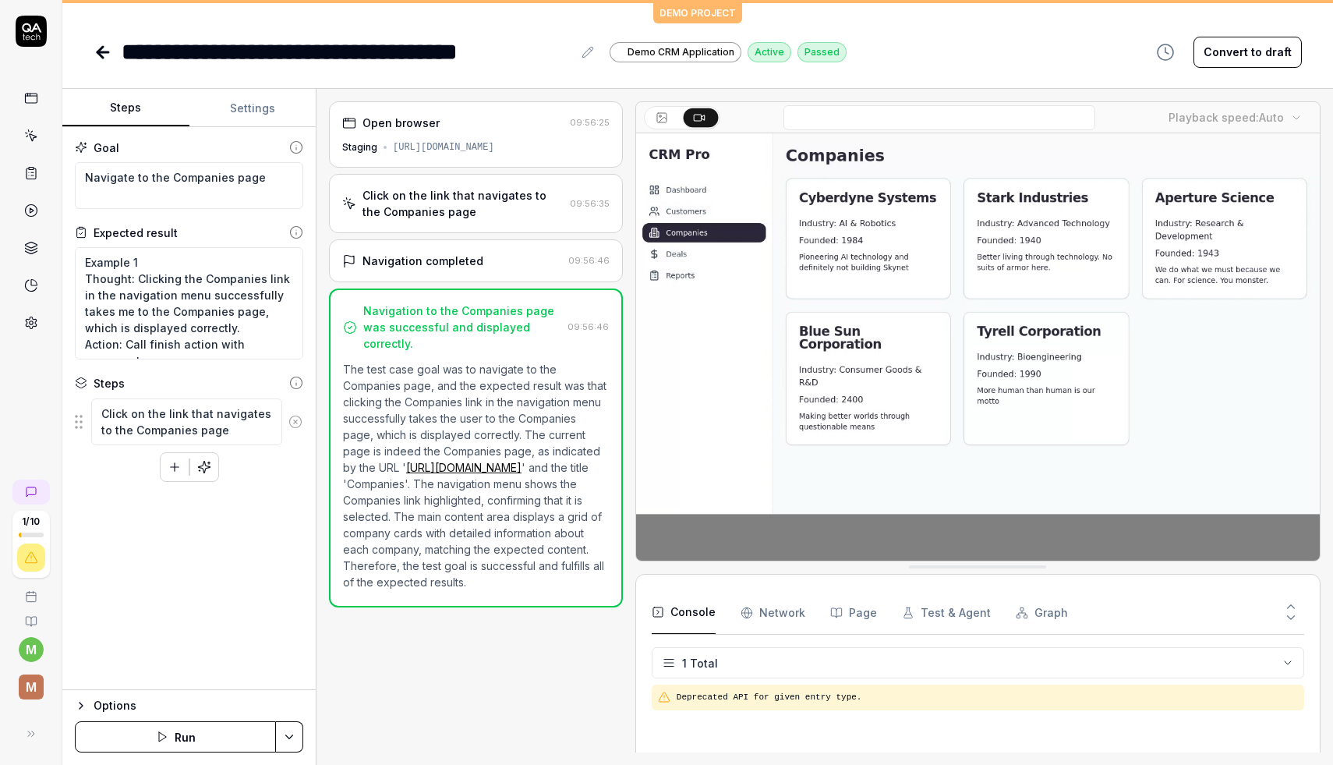
type textarea "*"
click at [703, 14] on div "**********" at bounding box center [697, 36] width 1271 height 66
click at [103, 59] on icon at bounding box center [103, 52] width 19 height 19
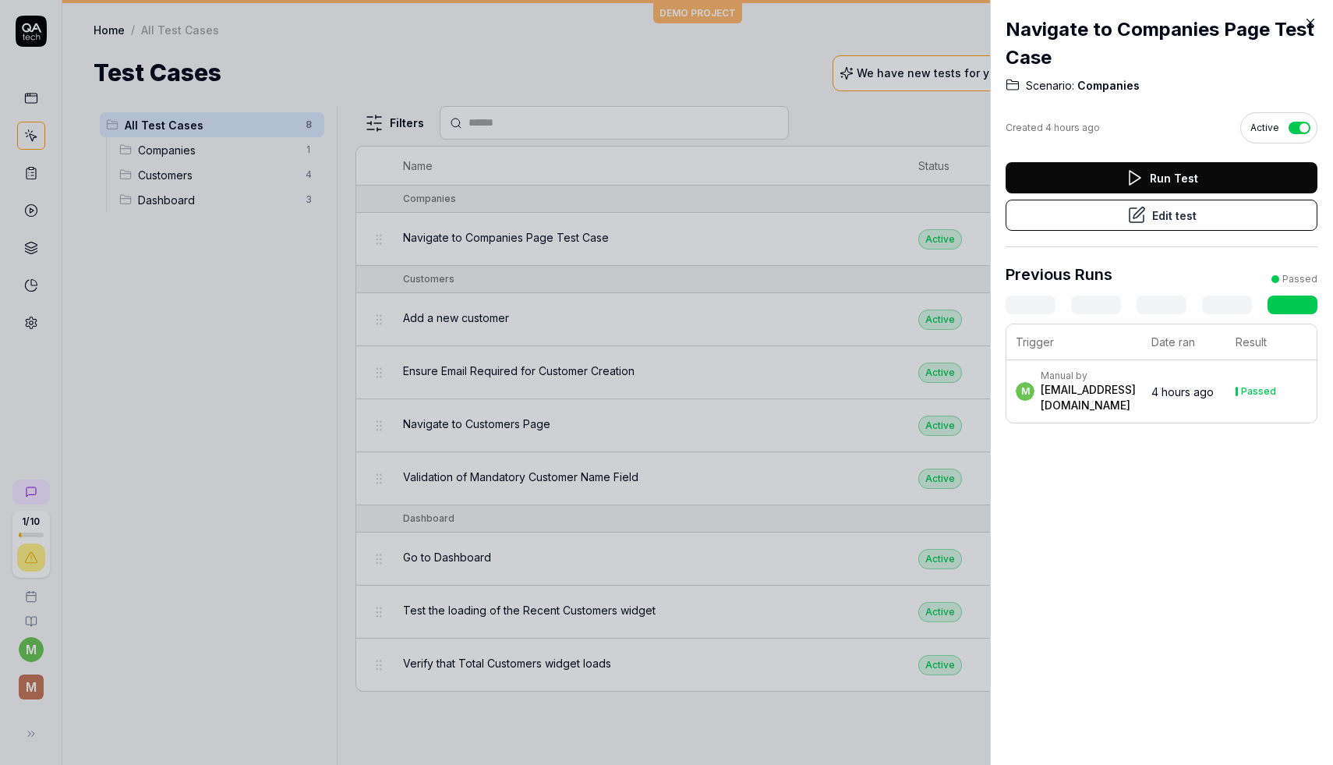
click at [703, 247] on div at bounding box center [666, 382] width 1333 height 765
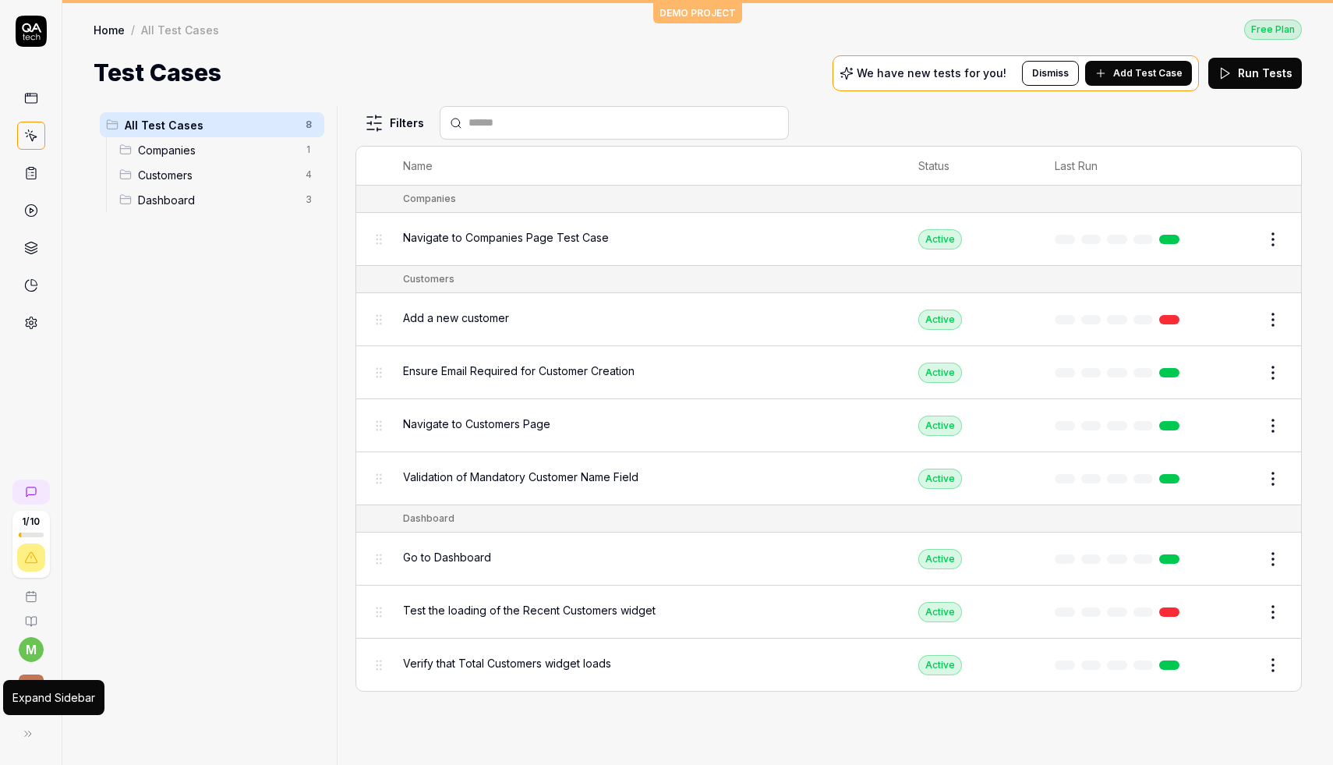
click at [27, 724] on button at bounding box center [27, 733] width 31 height 31
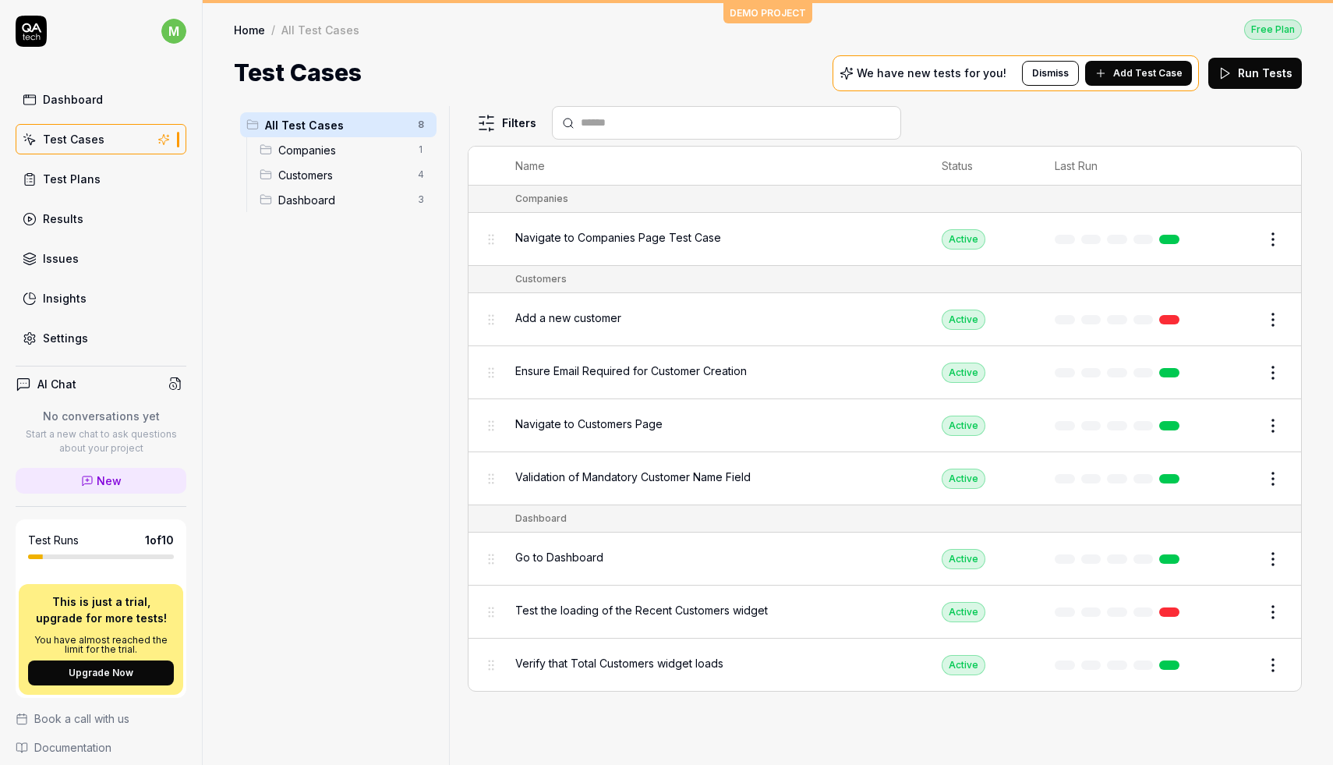
click at [111, 345] on link "Settings" at bounding box center [101, 338] width 171 height 30
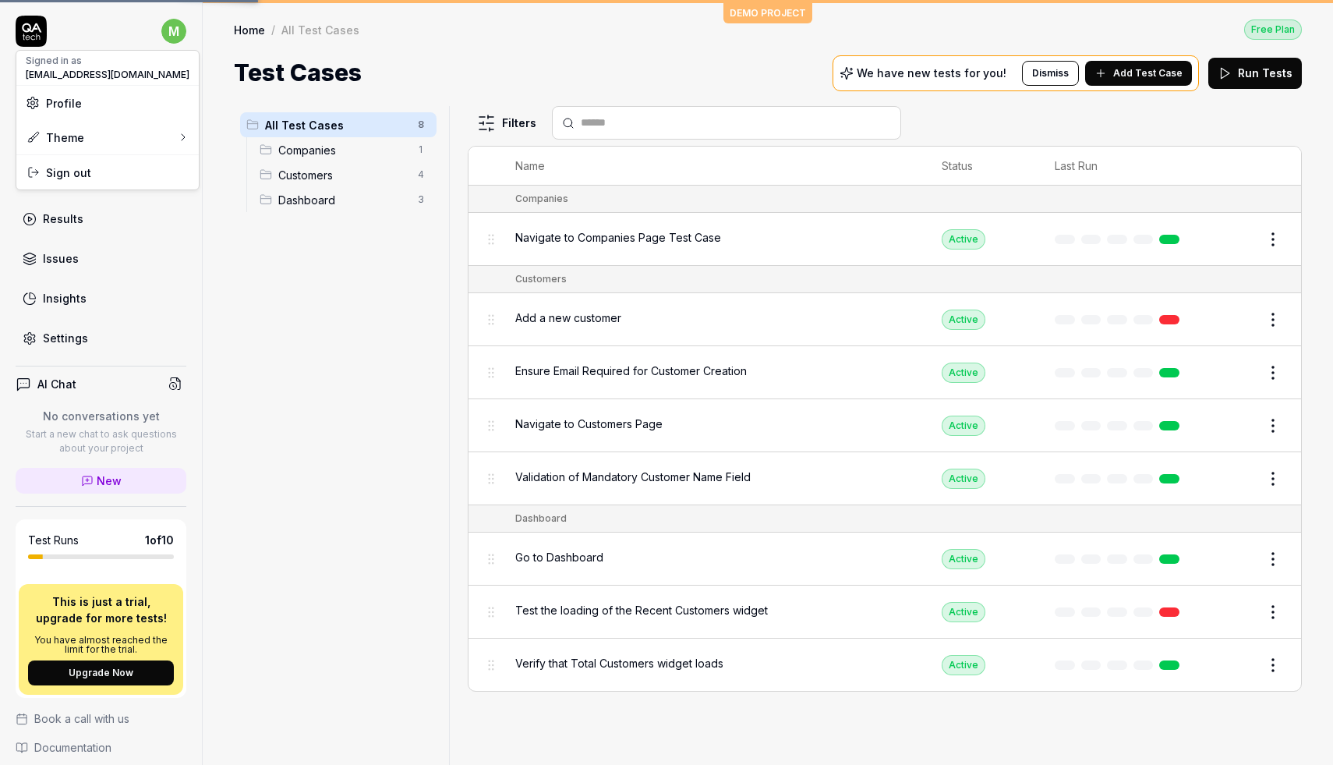
click at [170, 35] on html "m Dashboard Test Cases Test Plans Results Issues Insights Settings AI Chat No c…" at bounding box center [666, 382] width 1333 height 765
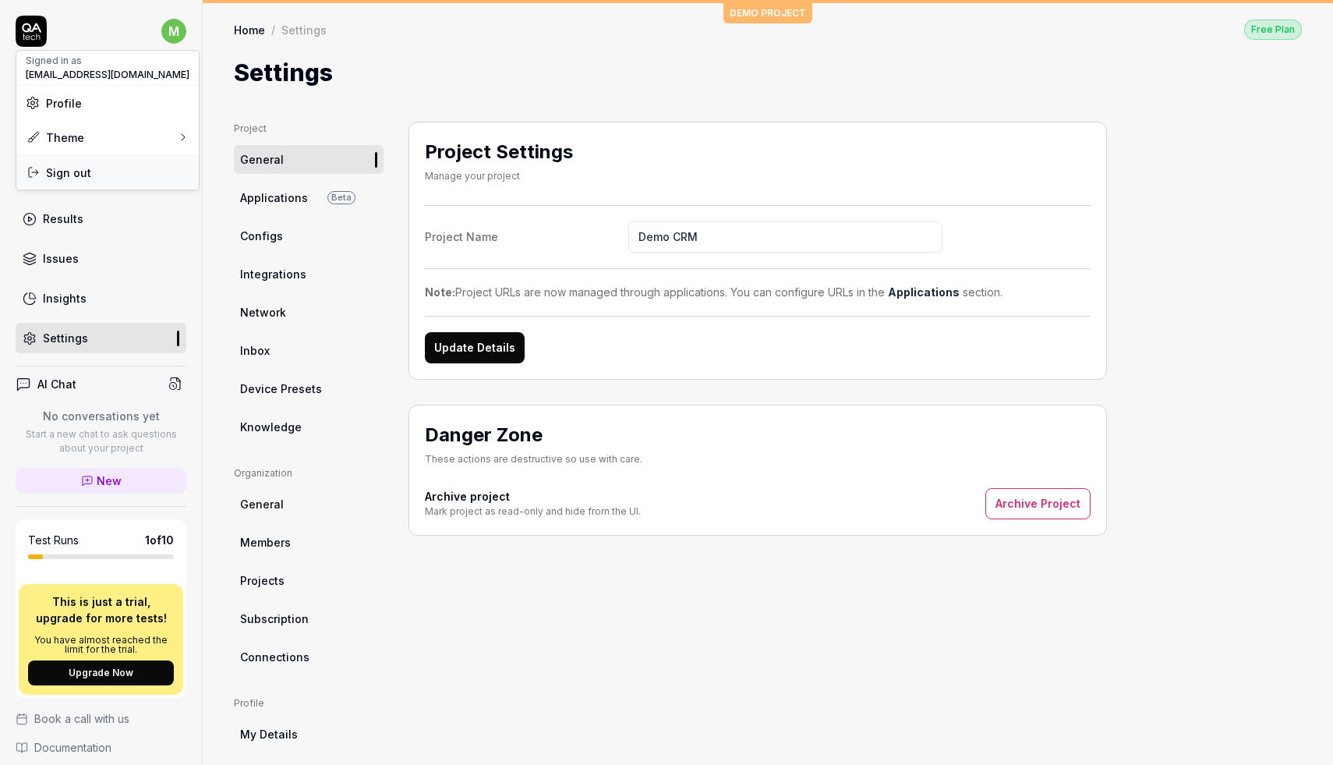
click at [140, 167] on span "Sign out" at bounding box center [108, 173] width 164 height 16
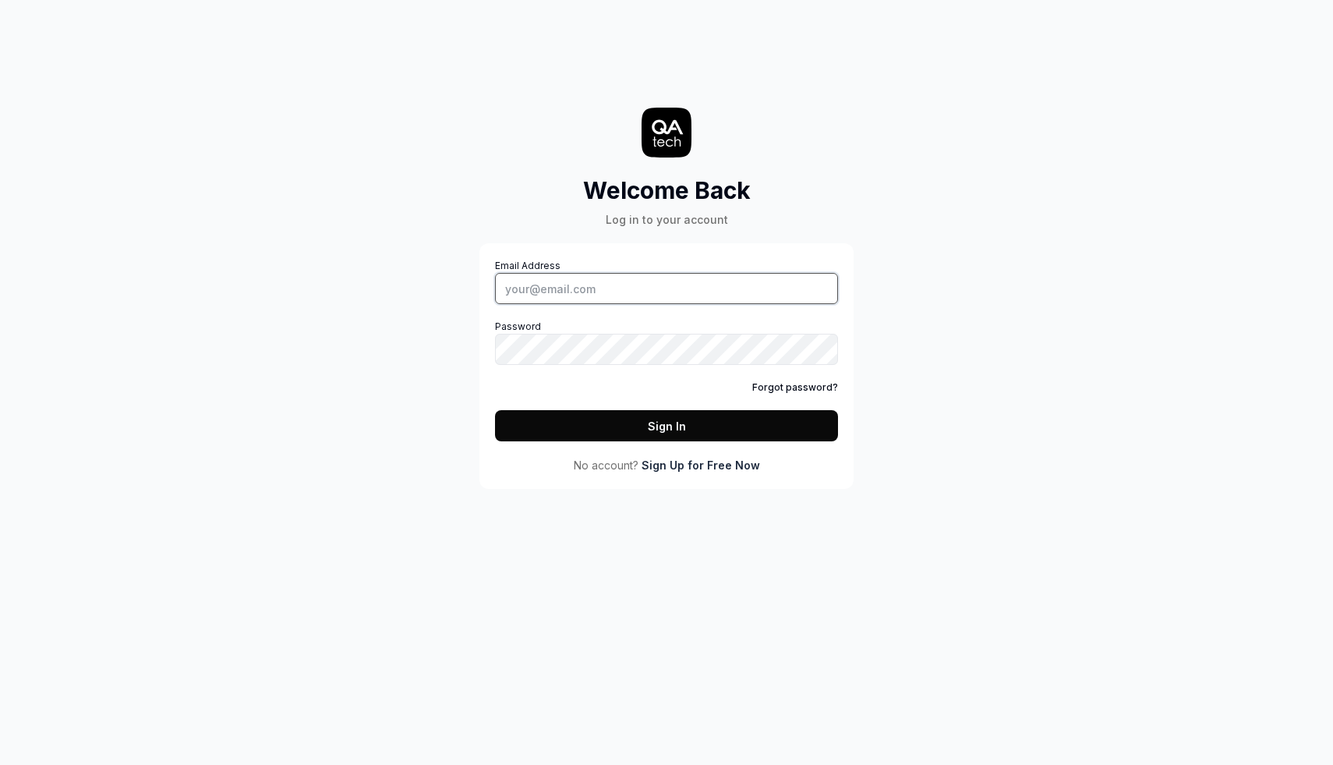
click at [676, 281] on input "Email Address" at bounding box center [666, 288] width 343 height 31
click at [717, 469] on link "Sign Up for Free Now" at bounding box center [701, 465] width 119 height 16
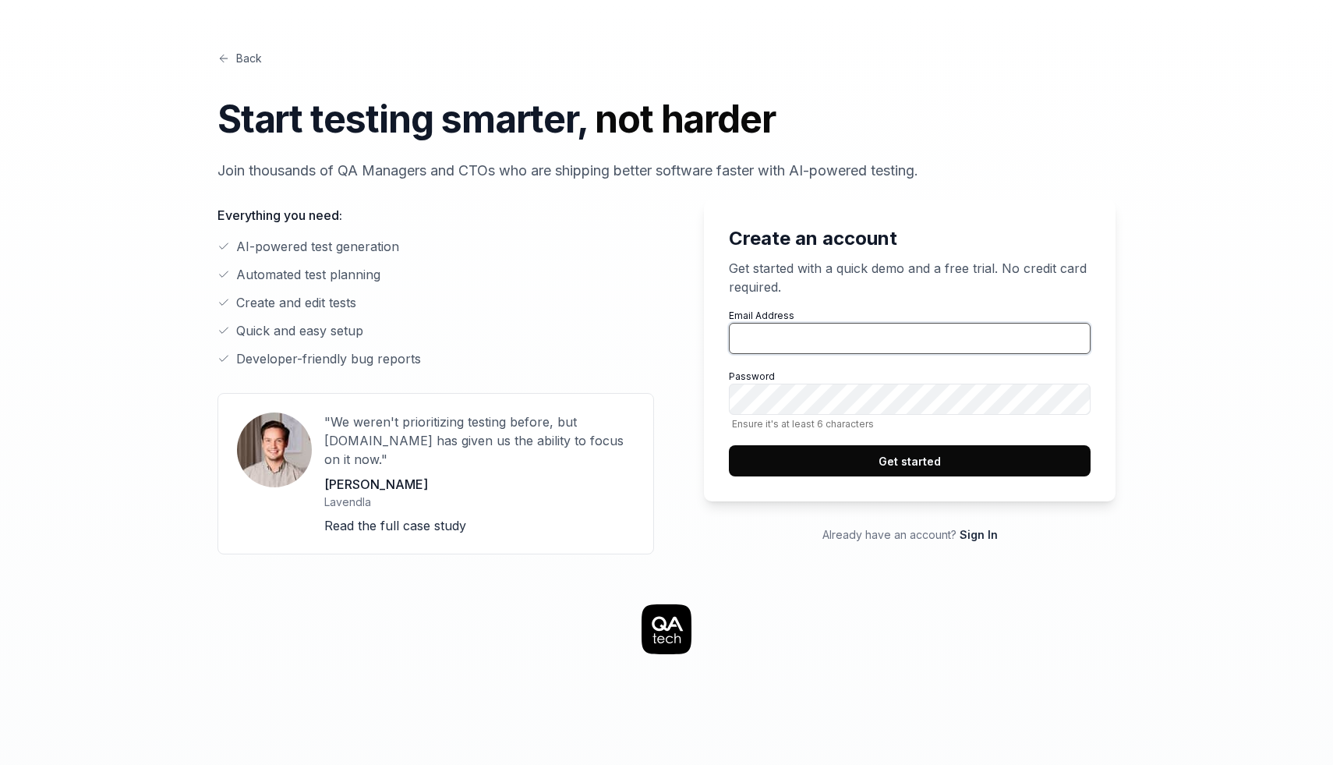
click at [813, 339] on input "Email Address" at bounding box center [910, 338] width 362 height 31
click at [878, 352] on input "Email Address" at bounding box center [910, 338] width 362 height 31
type input "danieluxer17@gmail.com"
click at [753, 476] on button "Get started" at bounding box center [910, 460] width 362 height 31
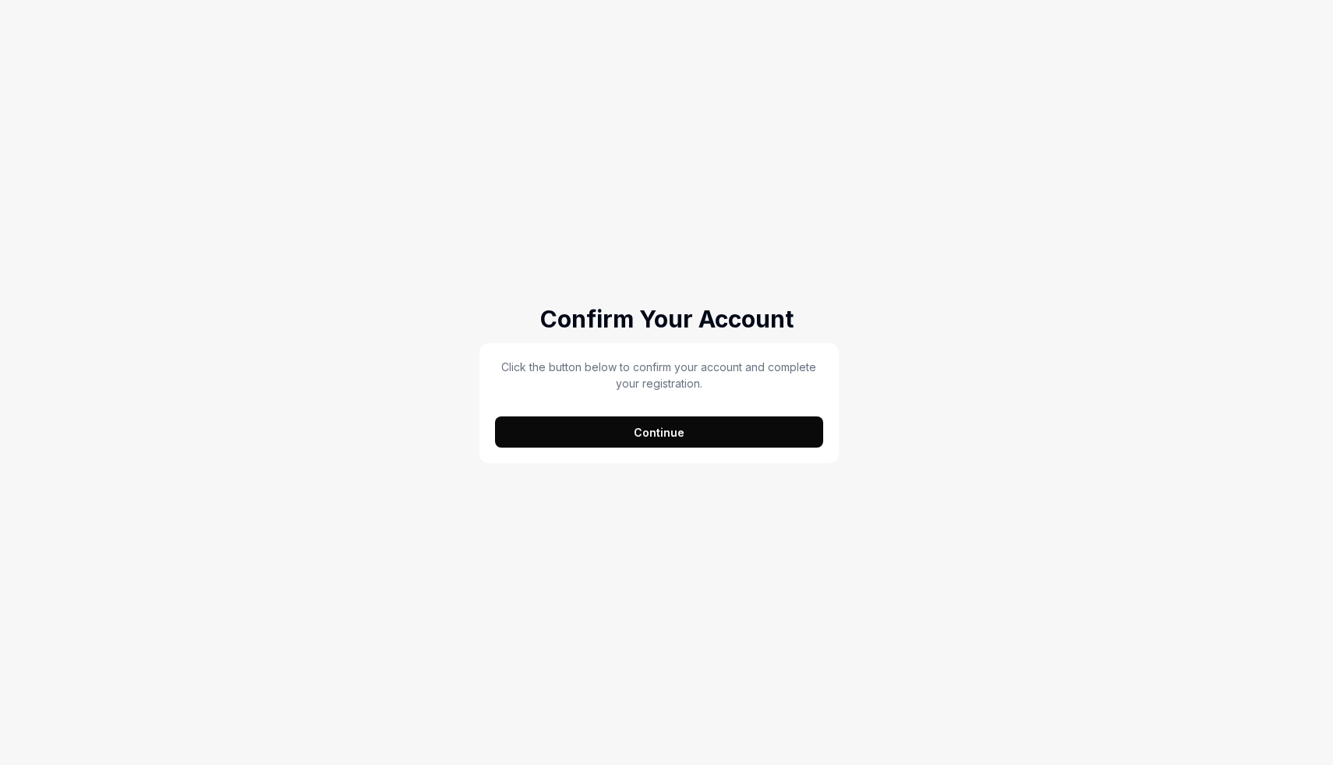
click at [701, 436] on button "Continue" at bounding box center [659, 431] width 328 height 31
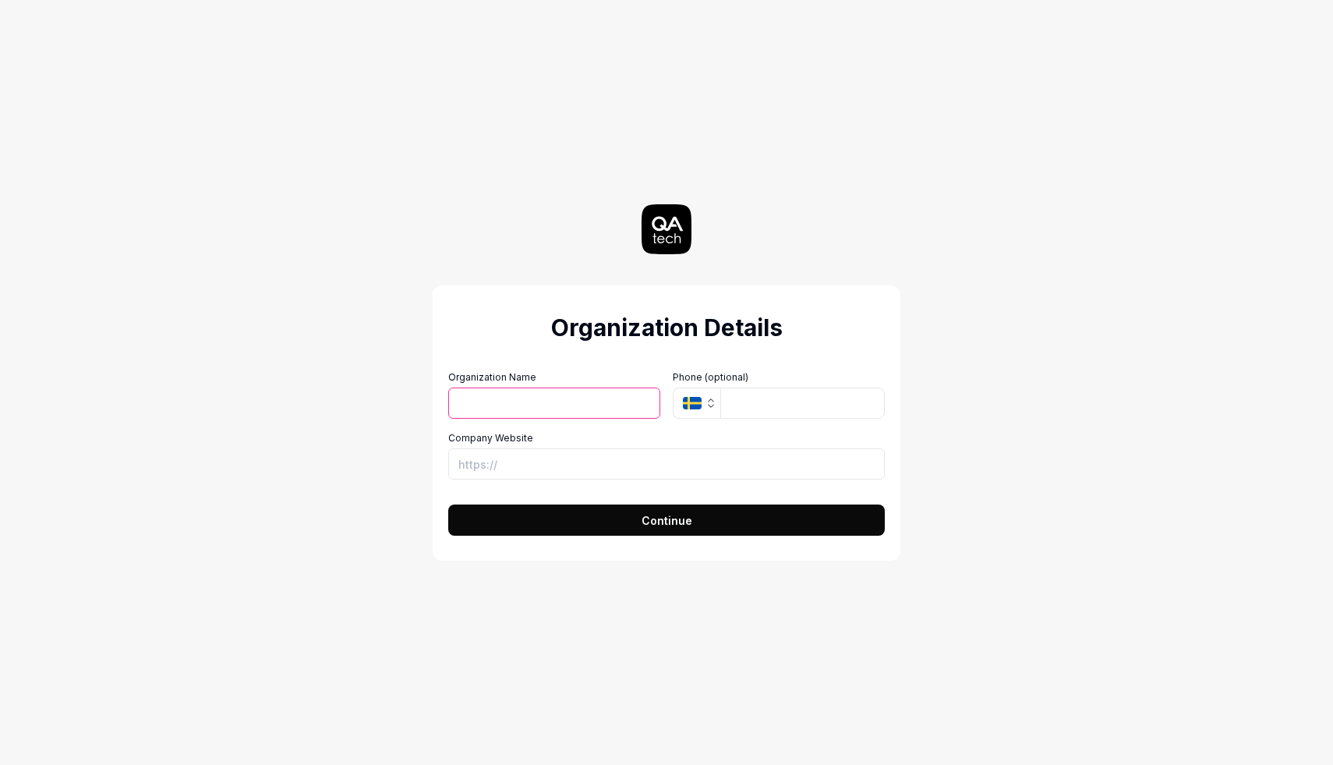
click at [579, 146] on div "Organization Details Organization Name Organization Logo (Square minimum 256x25…" at bounding box center [666, 382] width 699 height 765
click at [506, 400] on input "Organization Name" at bounding box center [554, 403] width 212 height 31
click at [473, 407] on input "[PERSON_NAME]'s project" at bounding box center [554, 403] width 212 height 31
type input "Minn's project"
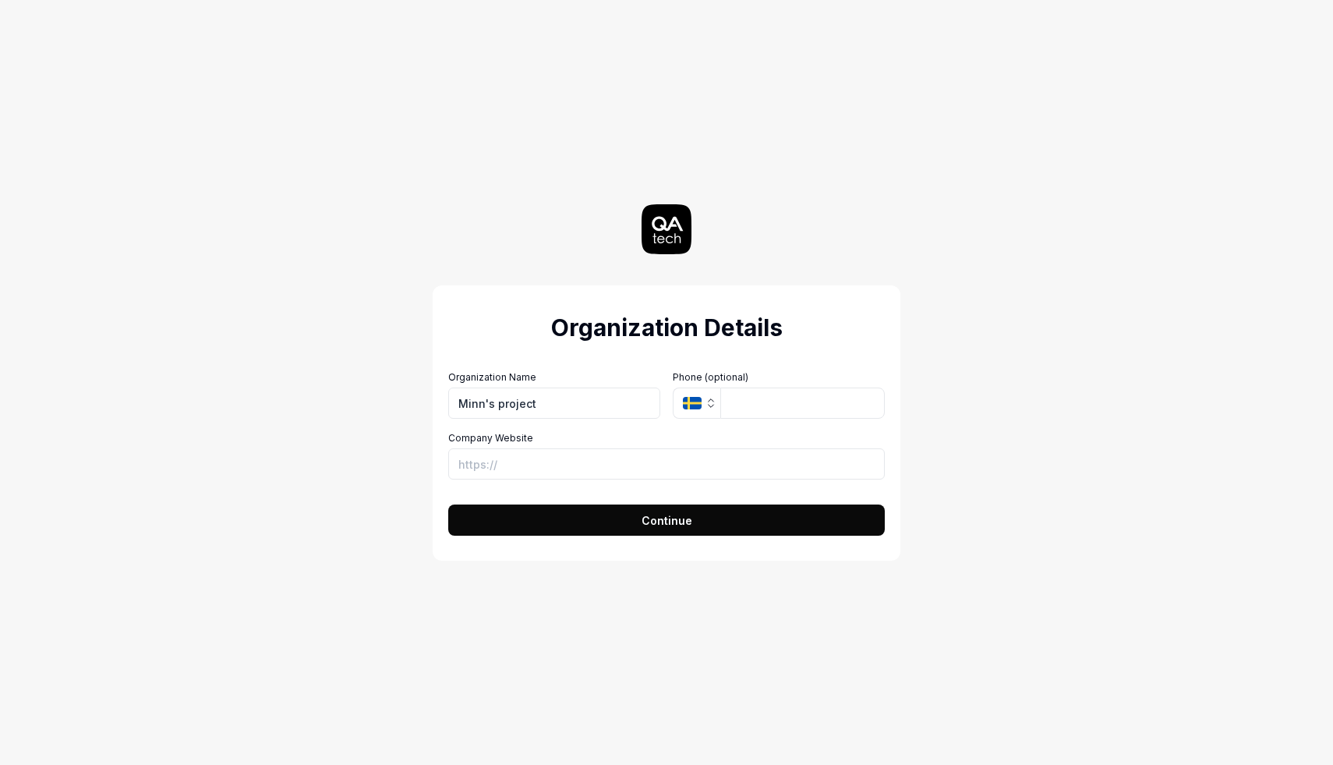
click at [628, 446] on div "Company Website" at bounding box center [666, 455] width 437 height 48
click at [628, 455] on input "Company Website" at bounding box center [666, 463] width 437 height 31
type input "https://testfirst.com"
click at [594, 519] on button "Continue" at bounding box center [666, 519] width 437 height 31
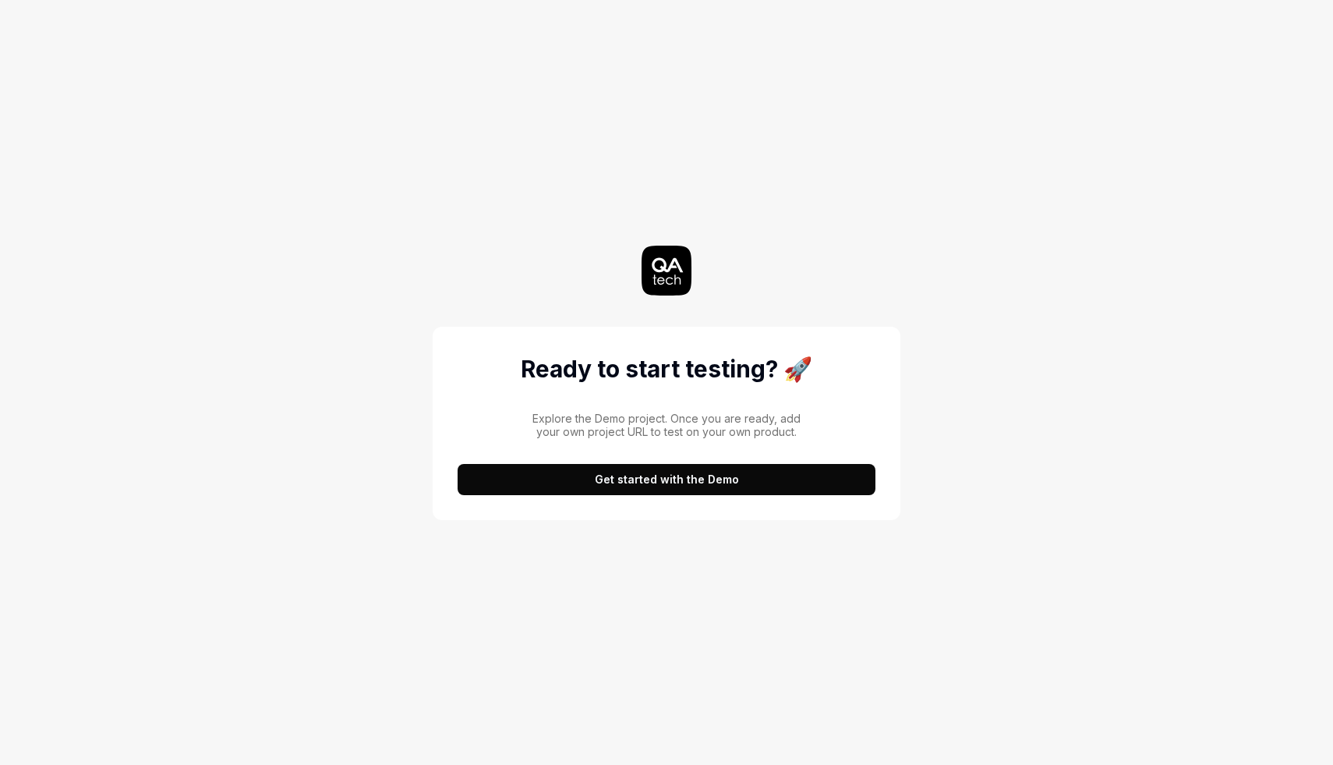
click at [665, 471] on button "Get started with the Demo" at bounding box center [667, 479] width 418 height 31
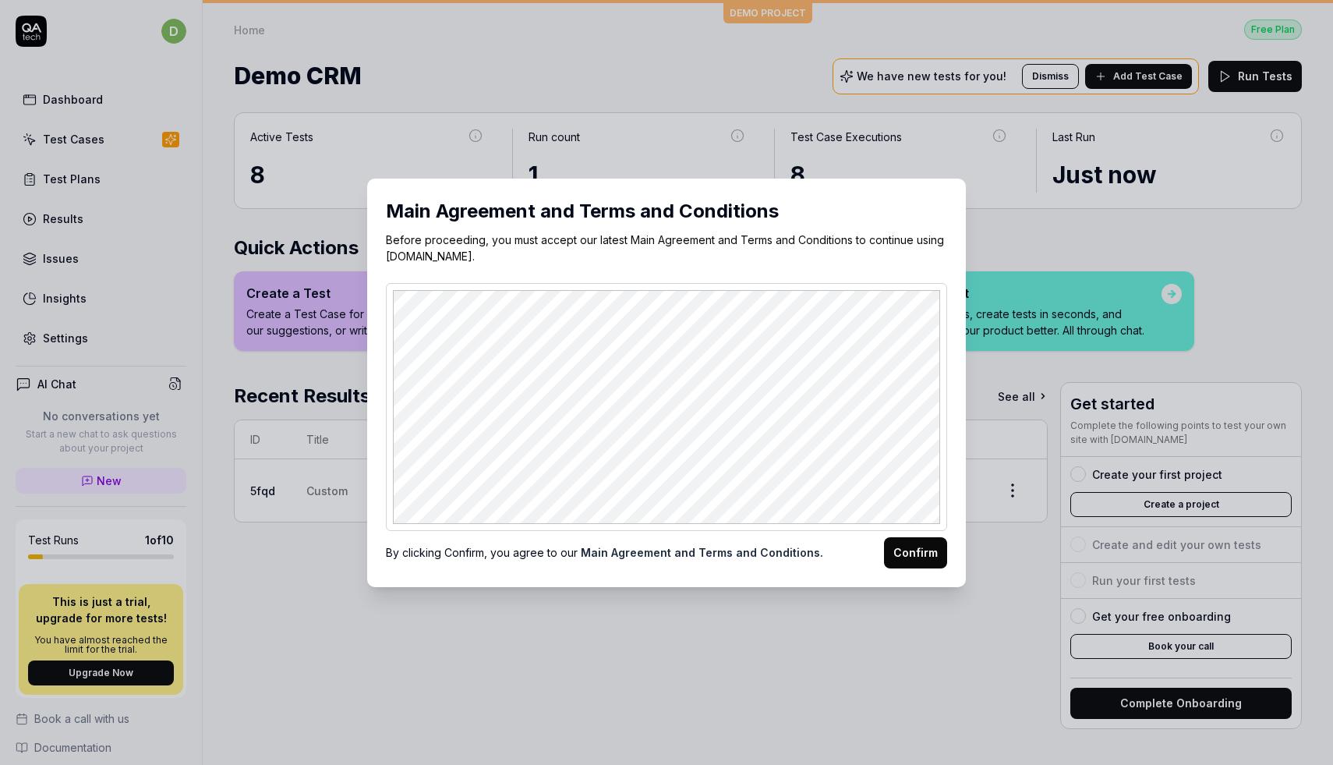
click at [920, 548] on button "Confirm" at bounding box center [915, 552] width 63 height 31
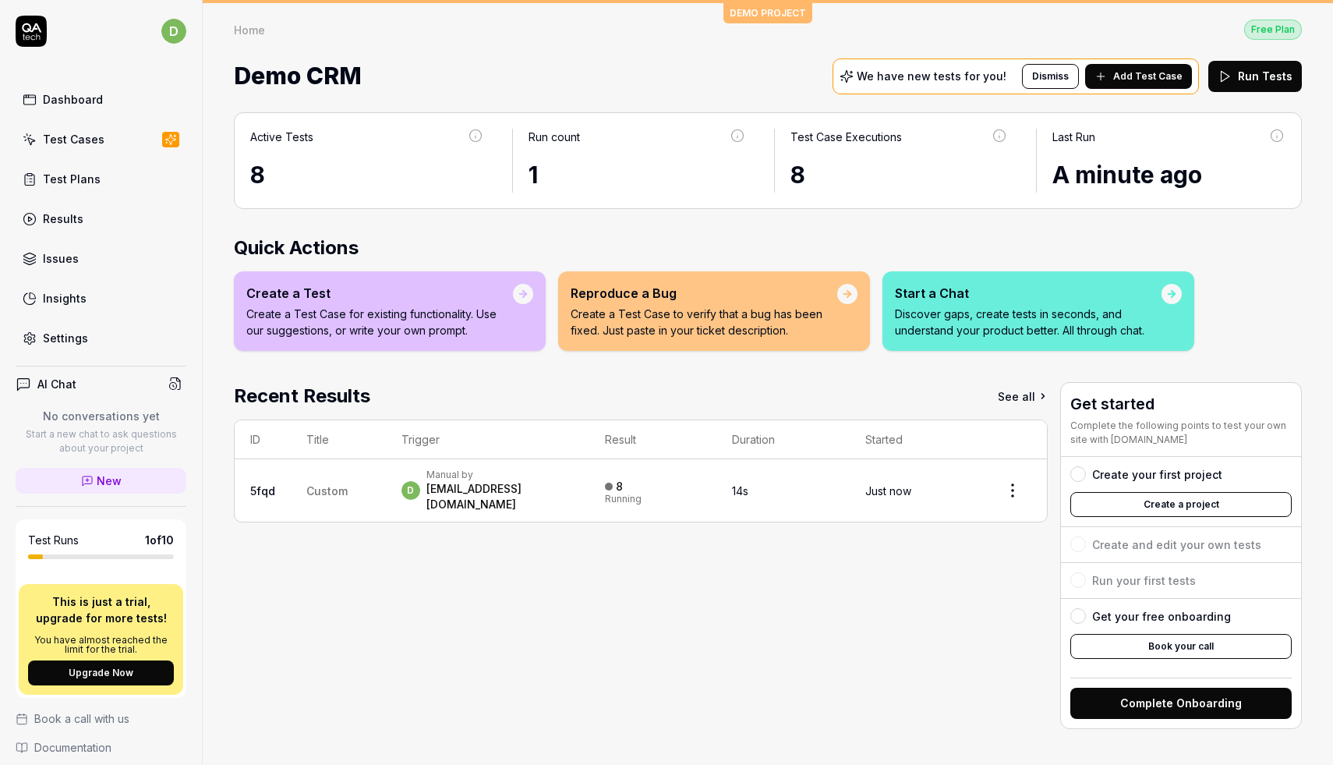
click at [118, 107] on link "Dashboard" at bounding box center [101, 99] width 171 height 30
click at [152, 133] on link "Test Cases" at bounding box center [101, 139] width 171 height 30
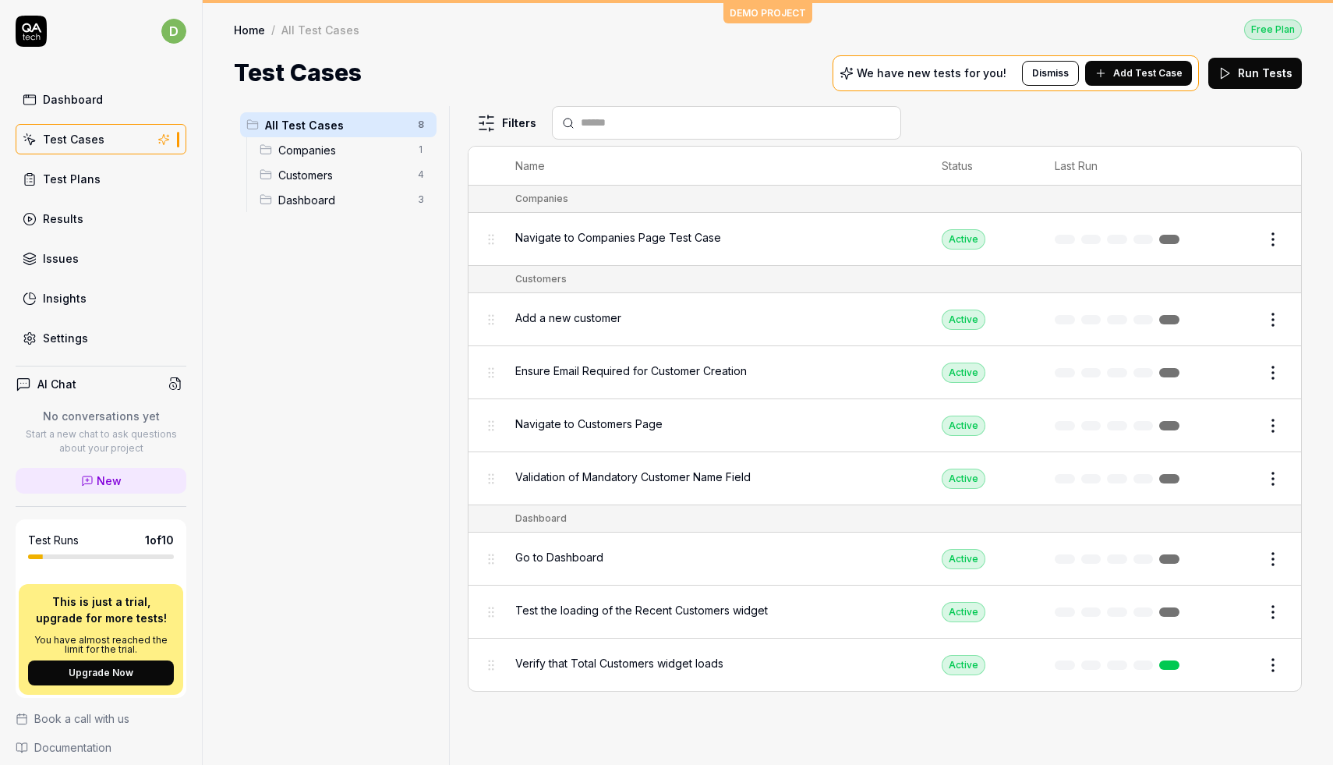
click at [317, 136] on div "All Test Cases 8" at bounding box center [338, 124] width 196 height 25
click at [318, 156] on span "Companies" at bounding box center [343, 150] width 130 height 16
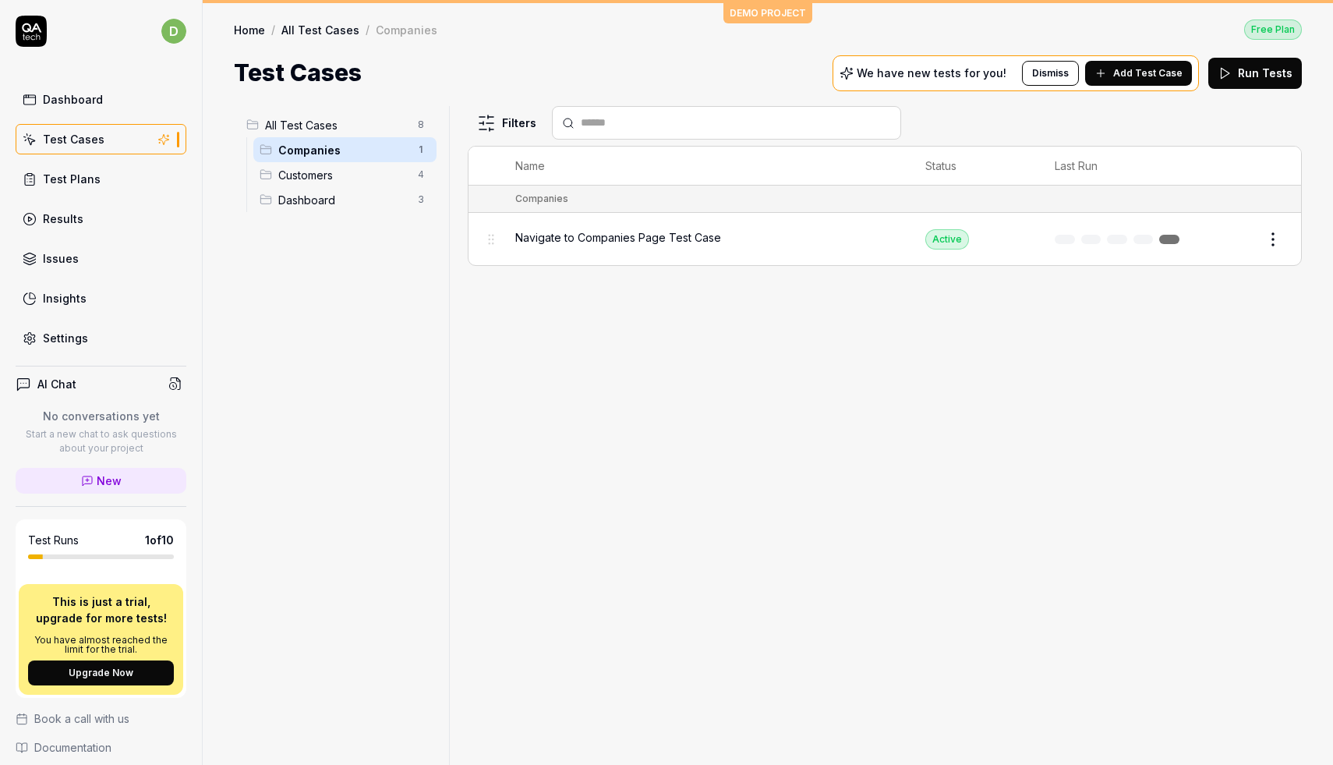
click at [324, 167] on span "Customers" at bounding box center [343, 175] width 130 height 16
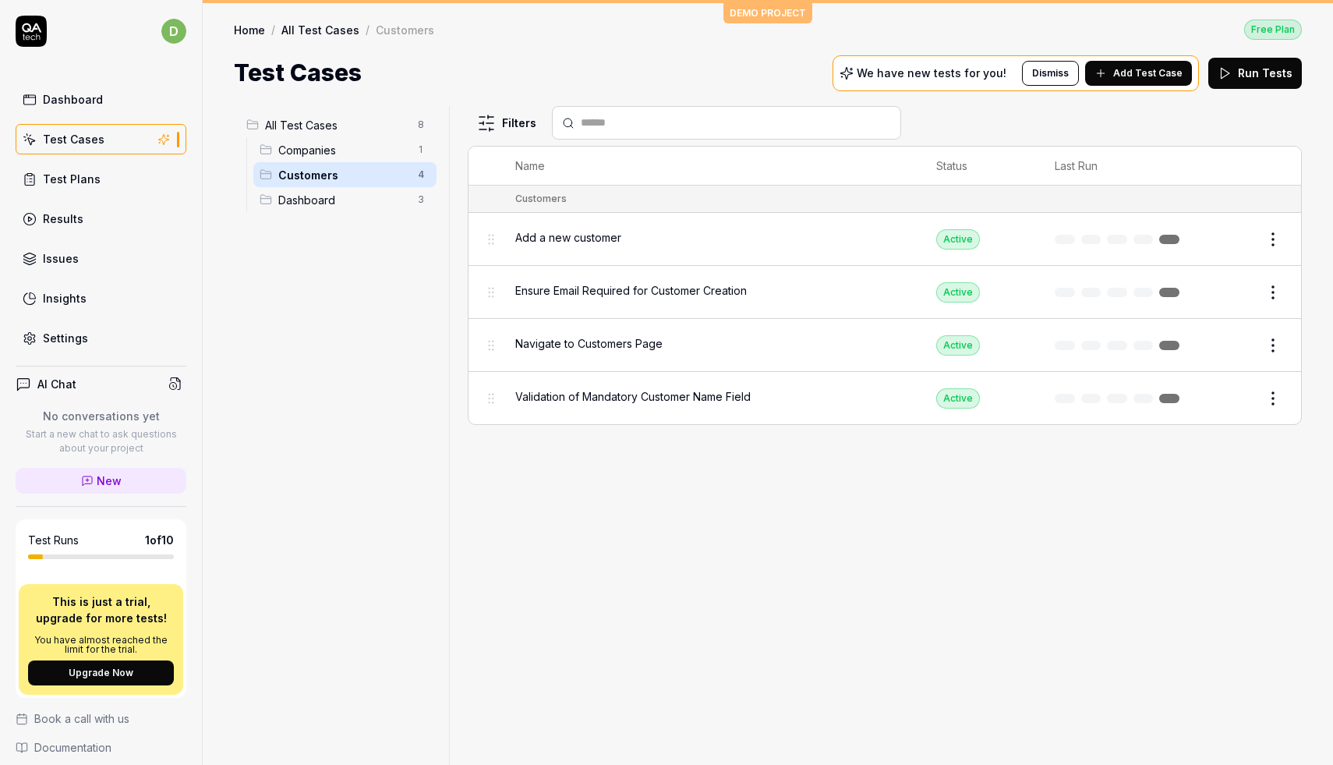
click at [326, 189] on div "Dashboard 3" at bounding box center [344, 199] width 183 height 25
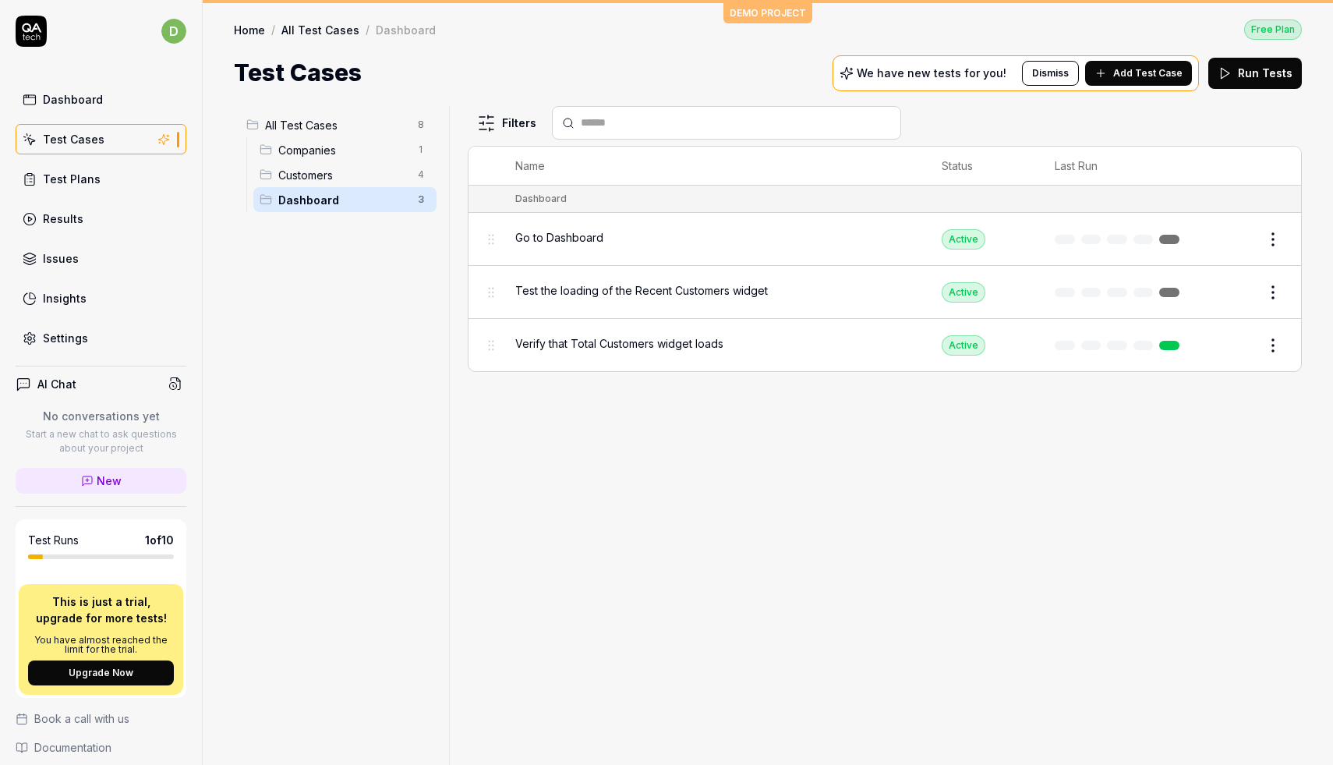
click at [318, 123] on span "All Test Cases" at bounding box center [336, 125] width 143 height 16
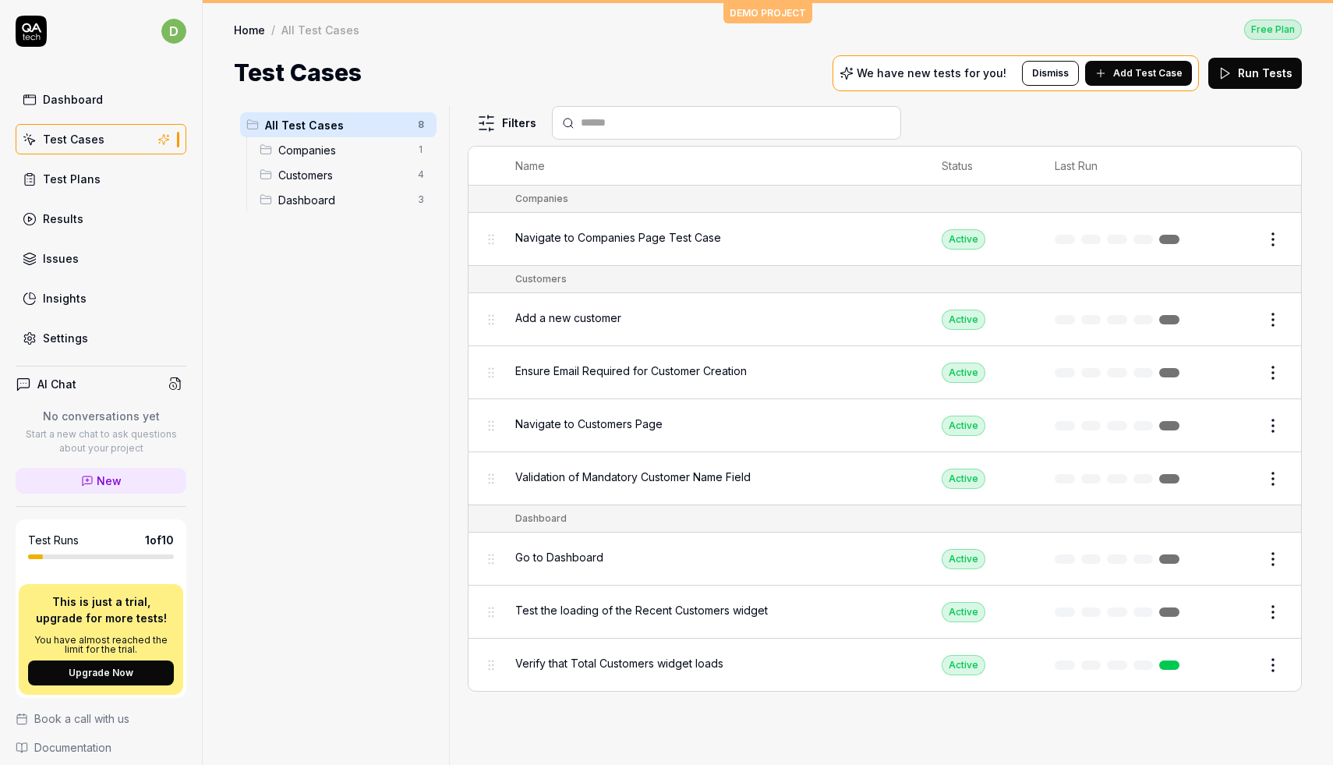
click at [319, 147] on span "Companies" at bounding box center [343, 150] width 130 height 16
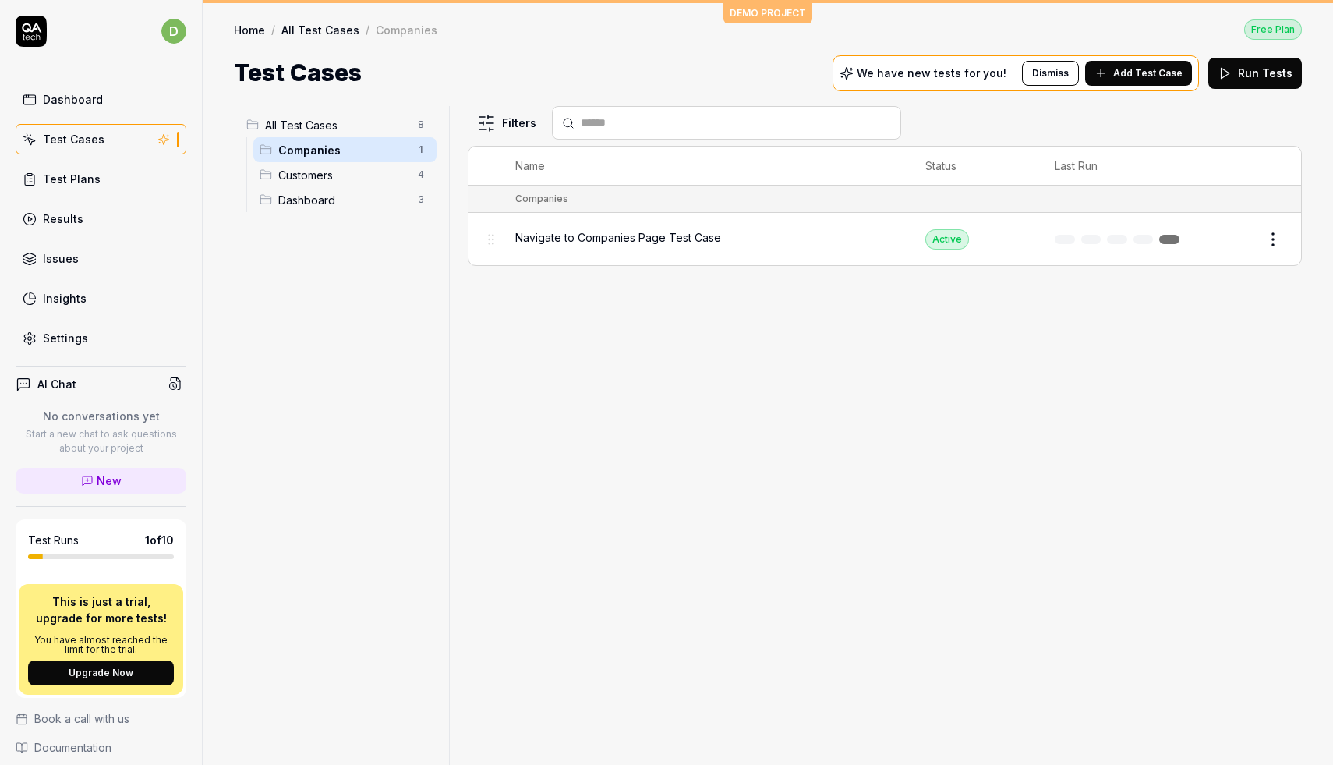
click at [319, 168] on span "Customers" at bounding box center [343, 175] width 130 height 16
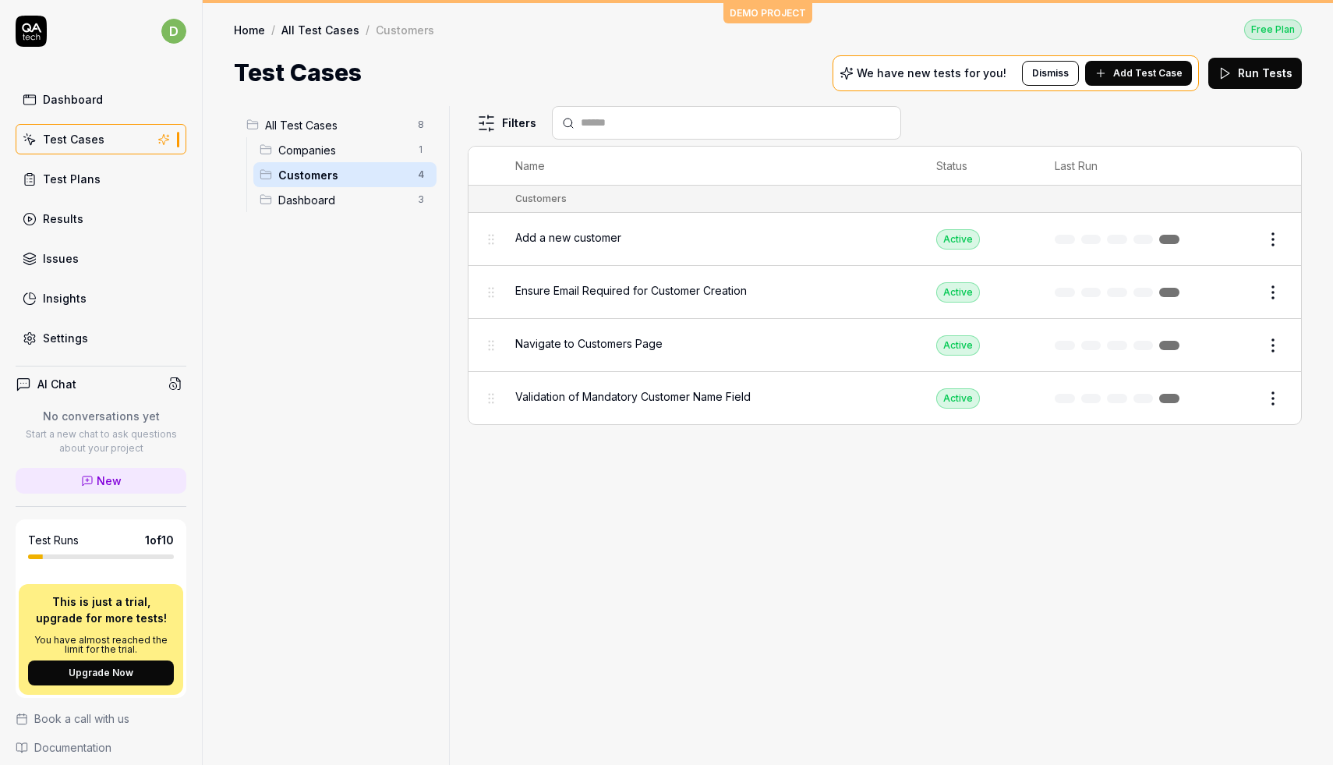
click at [113, 98] on link "Dashboard" at bounding box center [101, 99] width 171 height 30
